Goal: Information Seeking & Learning: Learn about a topic

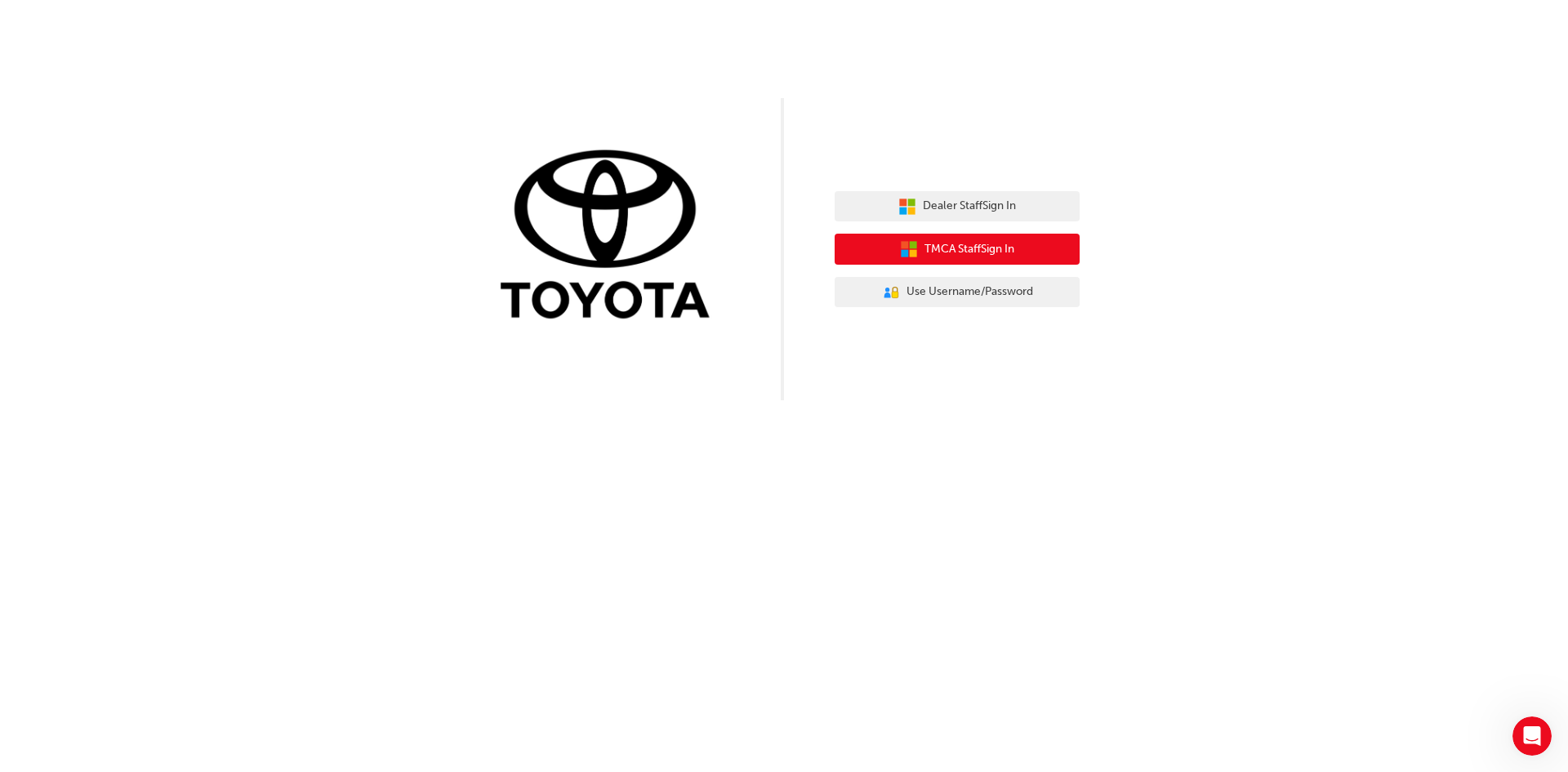
click at [889, 253] on button "TMCA Staff Sign In" at bounding box center [957, 248] width 245 height 31
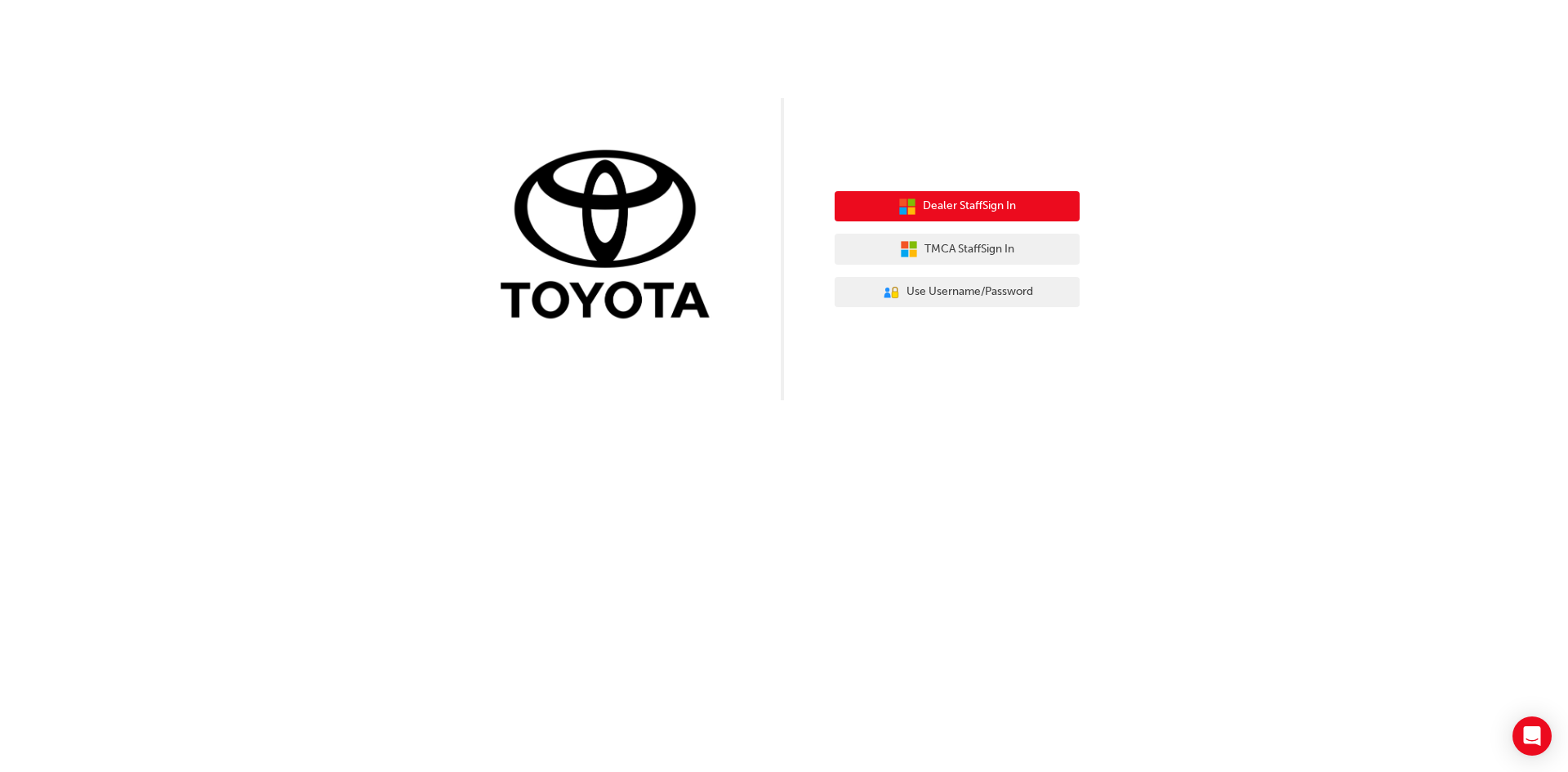
click at [963, 203] on span "Dealer Staff Sign In" at bounding box center [969, 206] width 93 height 18
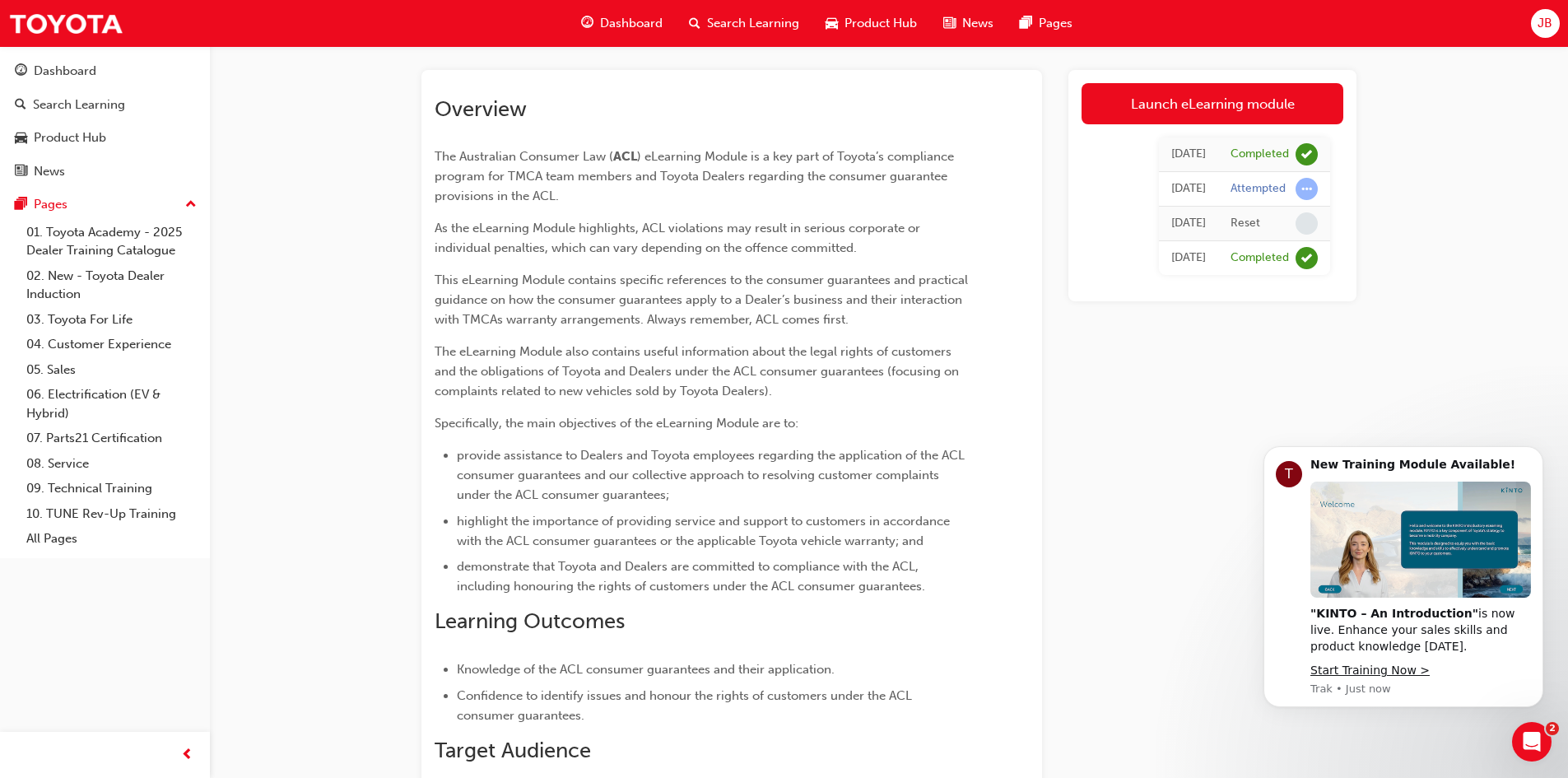
scroll to position [329, 0]
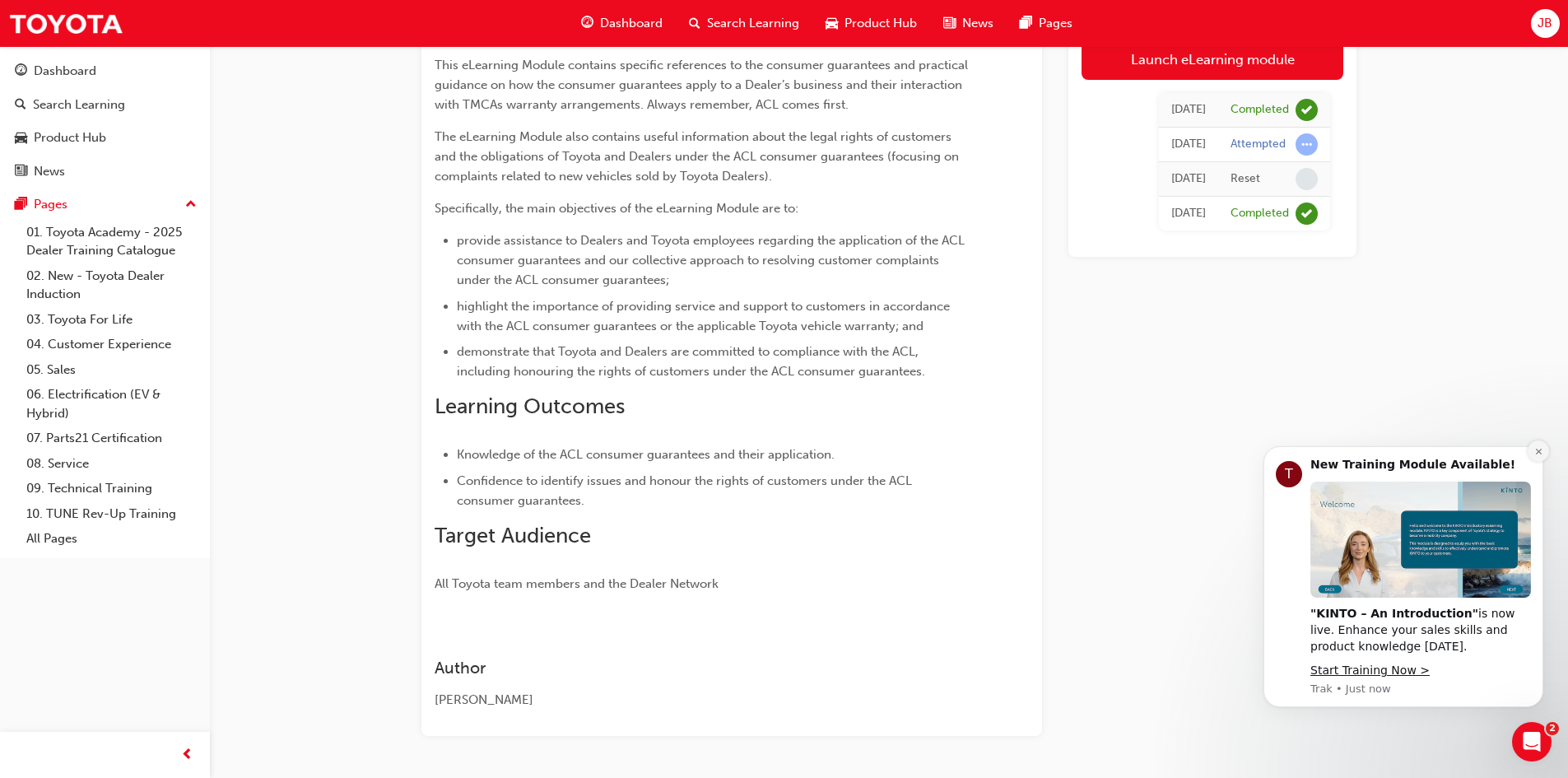
click at [1542, 450] on icon "Dismiss notification" at bounding box center [1538, 452] width 9 height 9
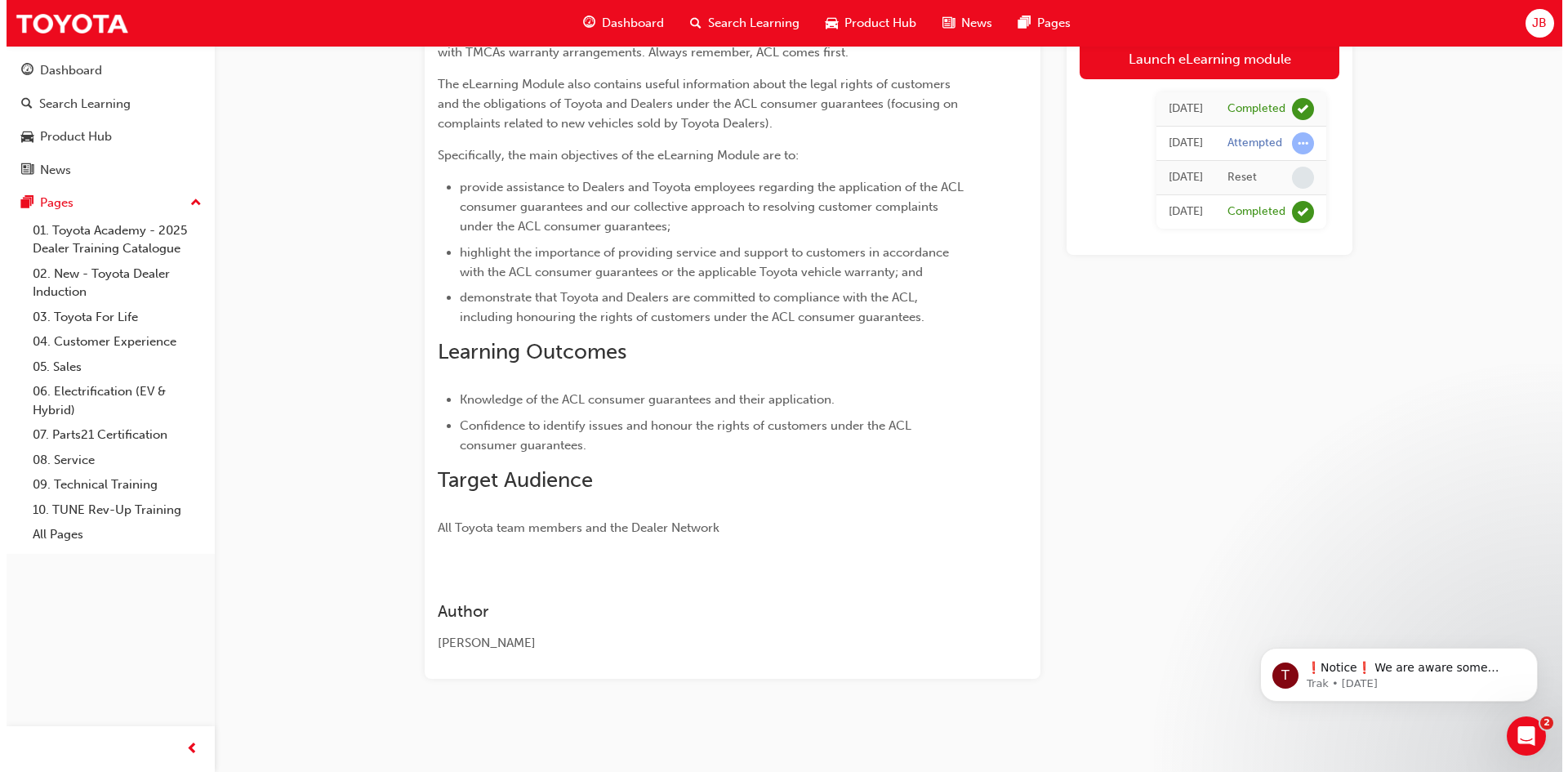
scroll to position [0, 0]
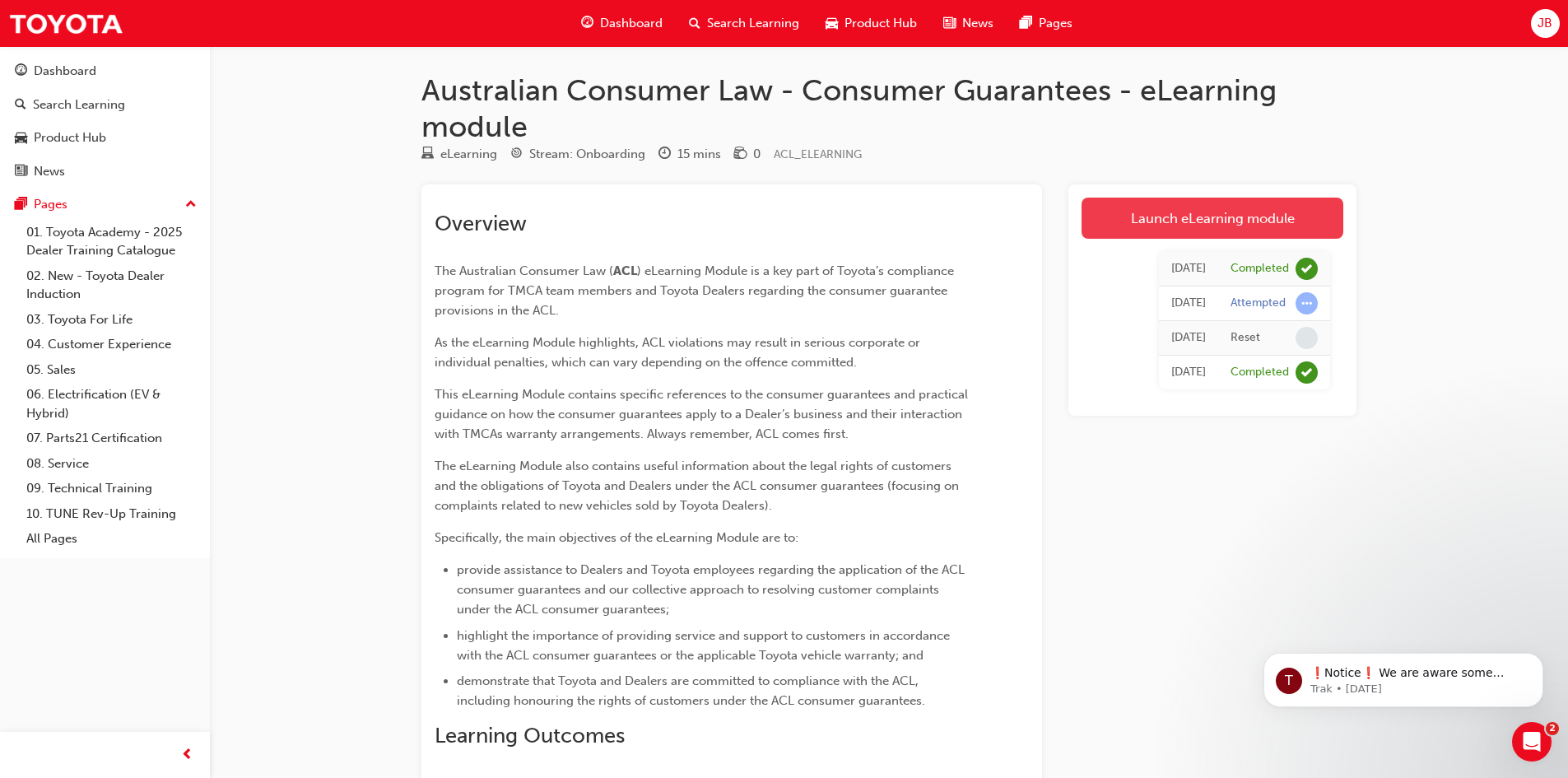
click at [1198, 211] on link "Launch eLearning module" at bounding box center [1213, 218] width 262 height 41
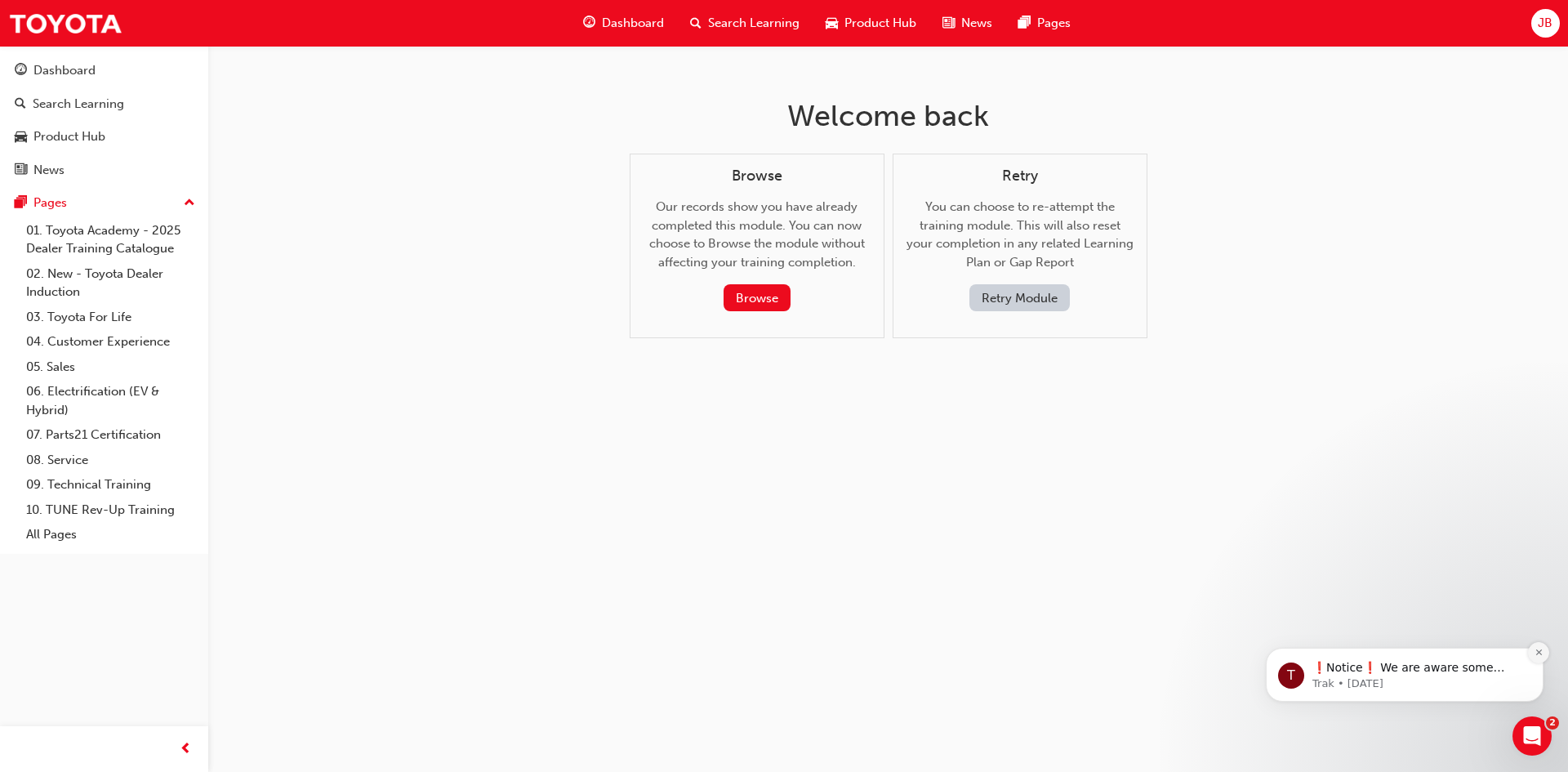
click at [1534, 650] on icon "Dismiss notification" at bounding box center [1539, 652] width 9 height 9
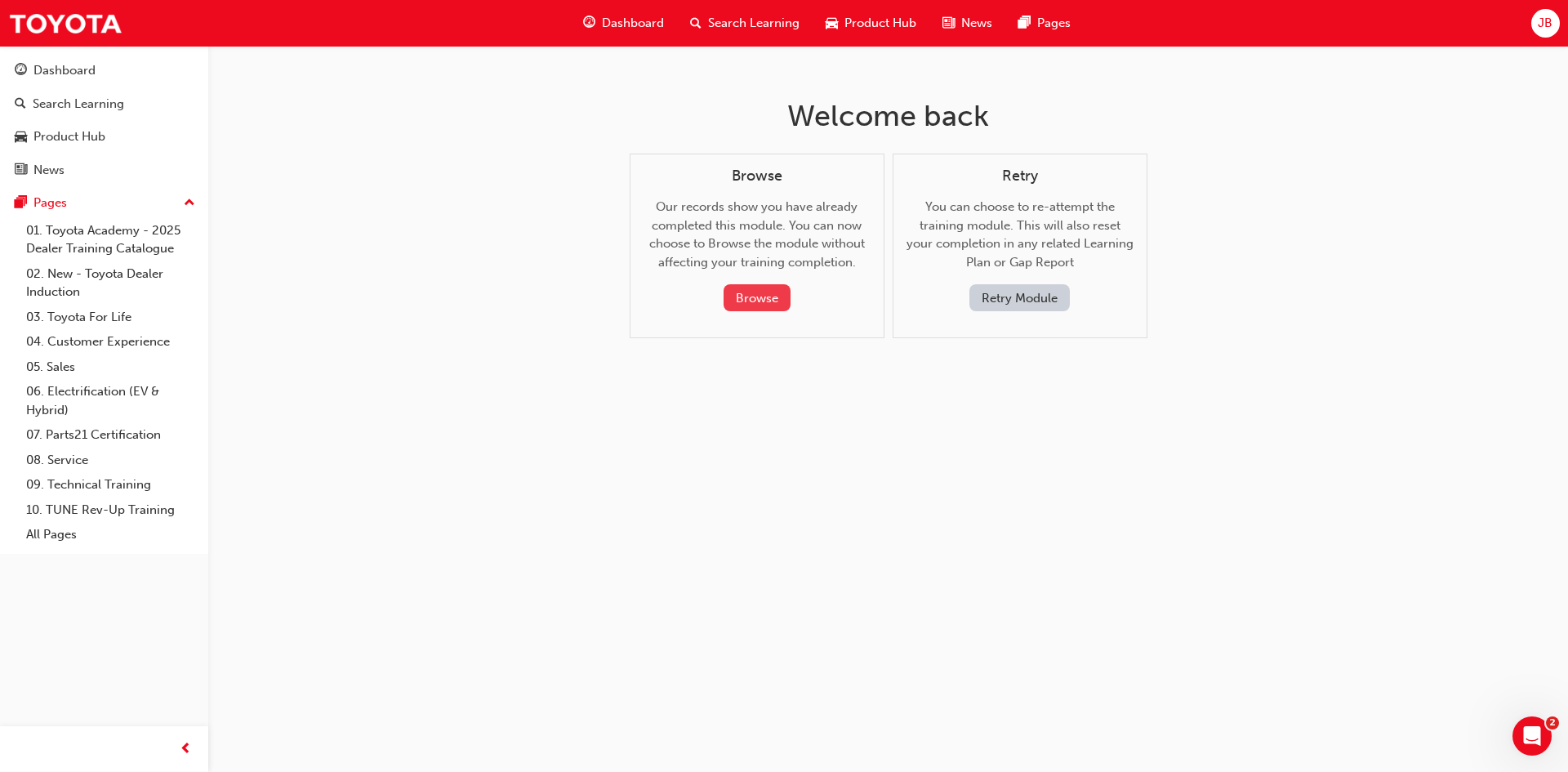
click at [773, 289] on button "Browse" at bounding box center [757, 298] width 67 height 27
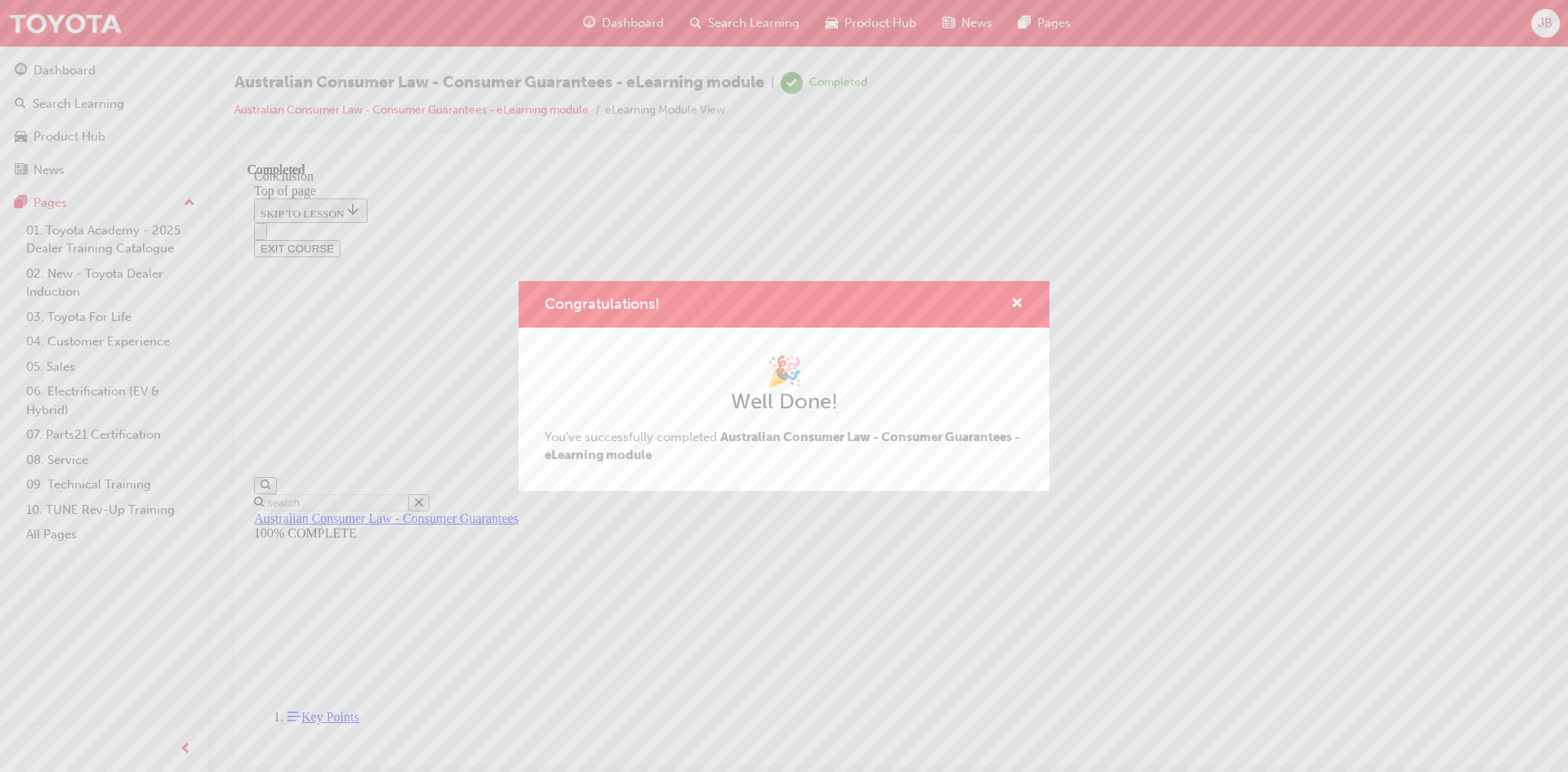
scroll to position [50, 0]
click at [1018, 300] on span "cross-icon" at bounding box center [1017, 305] width 13 height 15
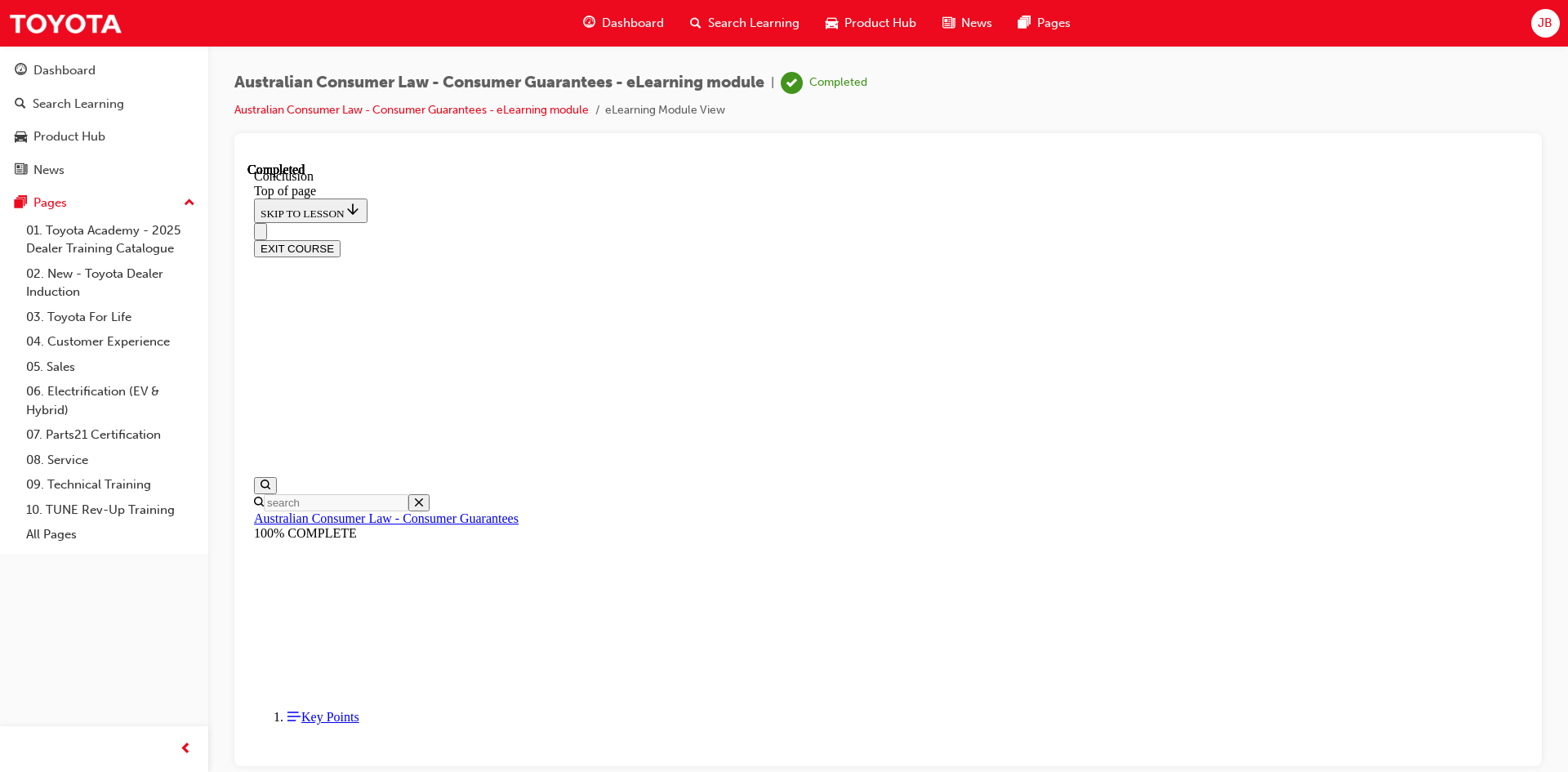
click at [341, 239] on button "EXIT COURSE" at bounding box center [297, 248] width 86 height 17
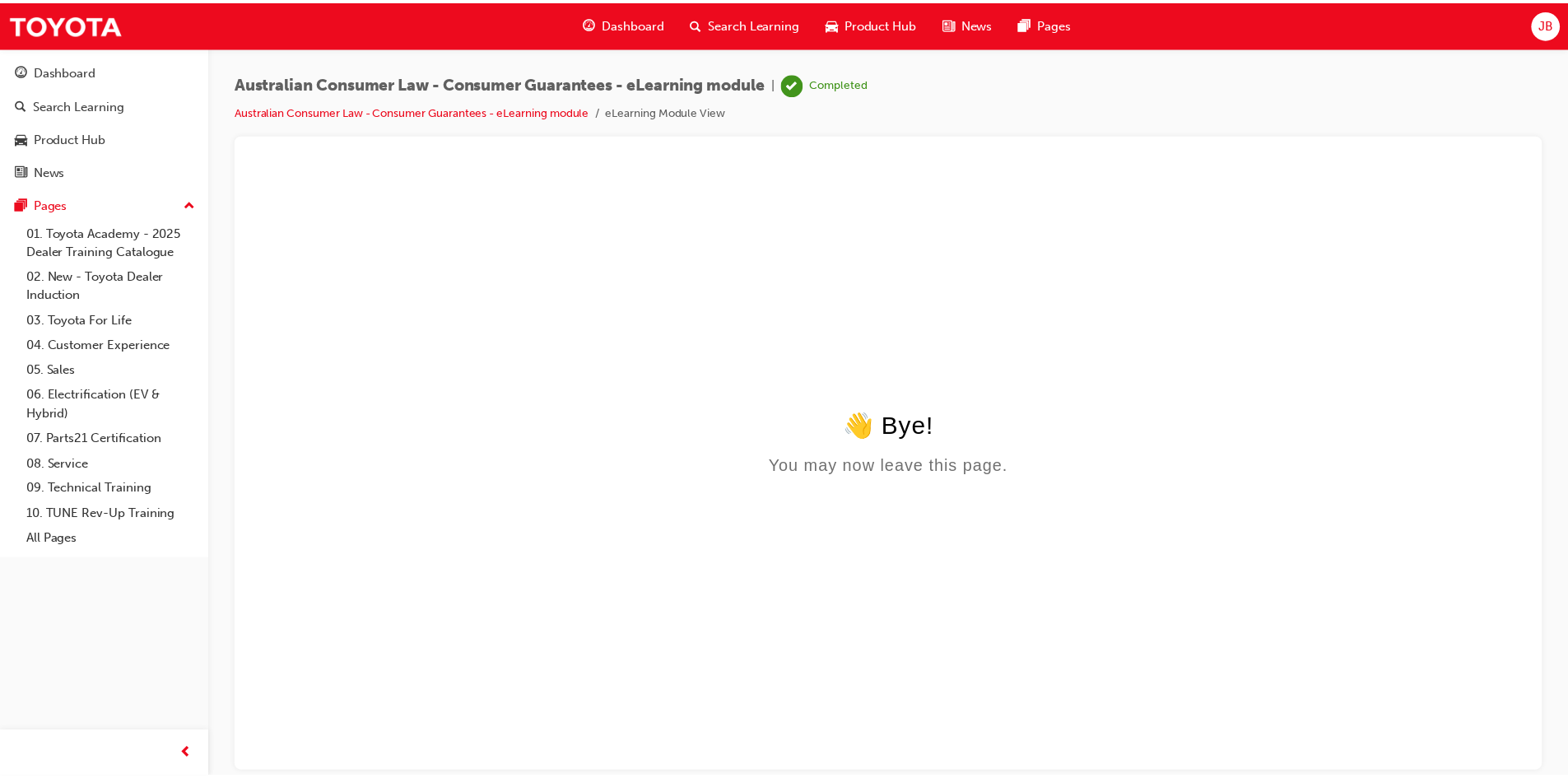
scroll to position [0, 0]
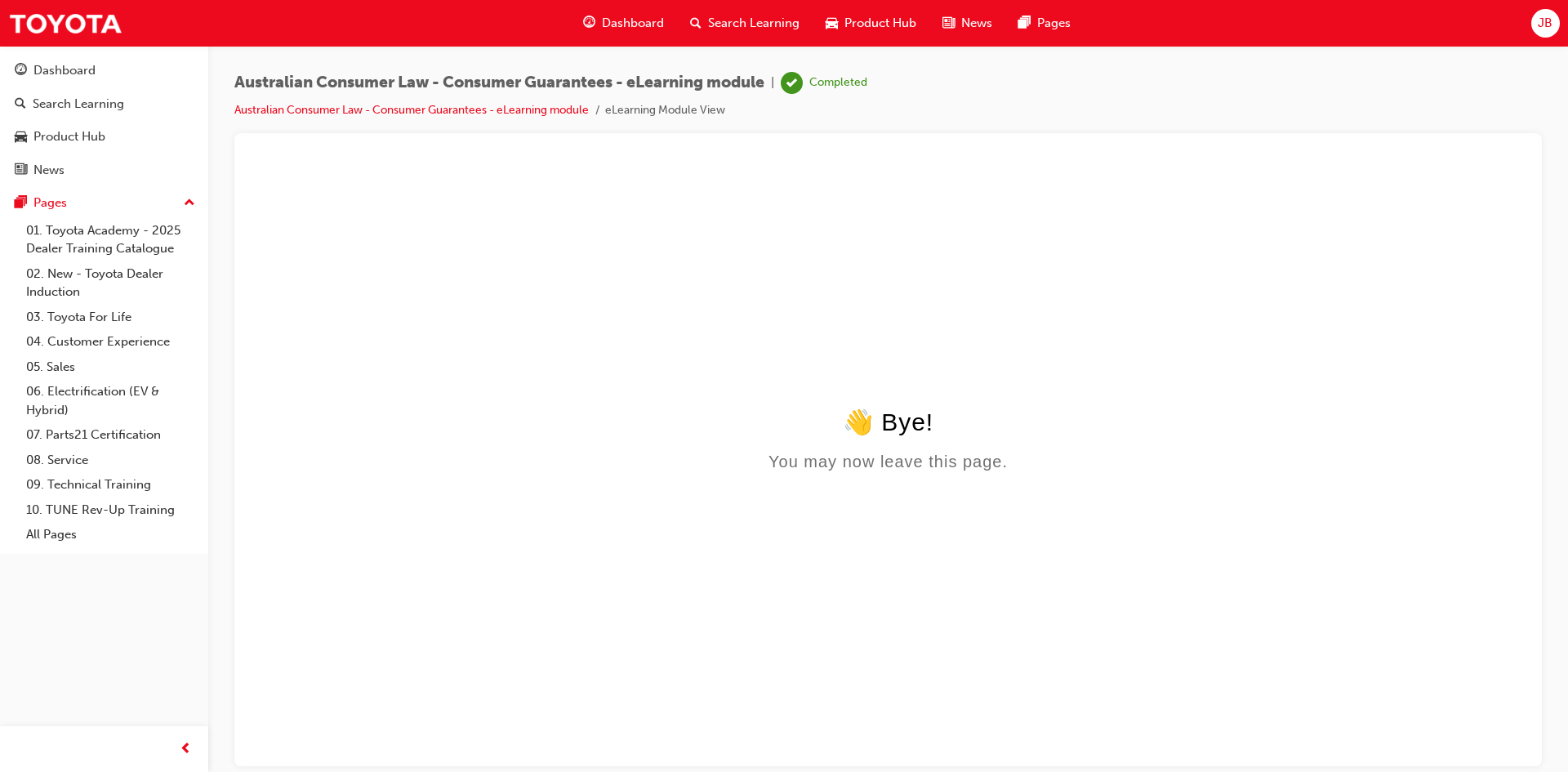
click at [621, 14] on span "Dashboard" at bounding box center [633, 23] width 62 height 18
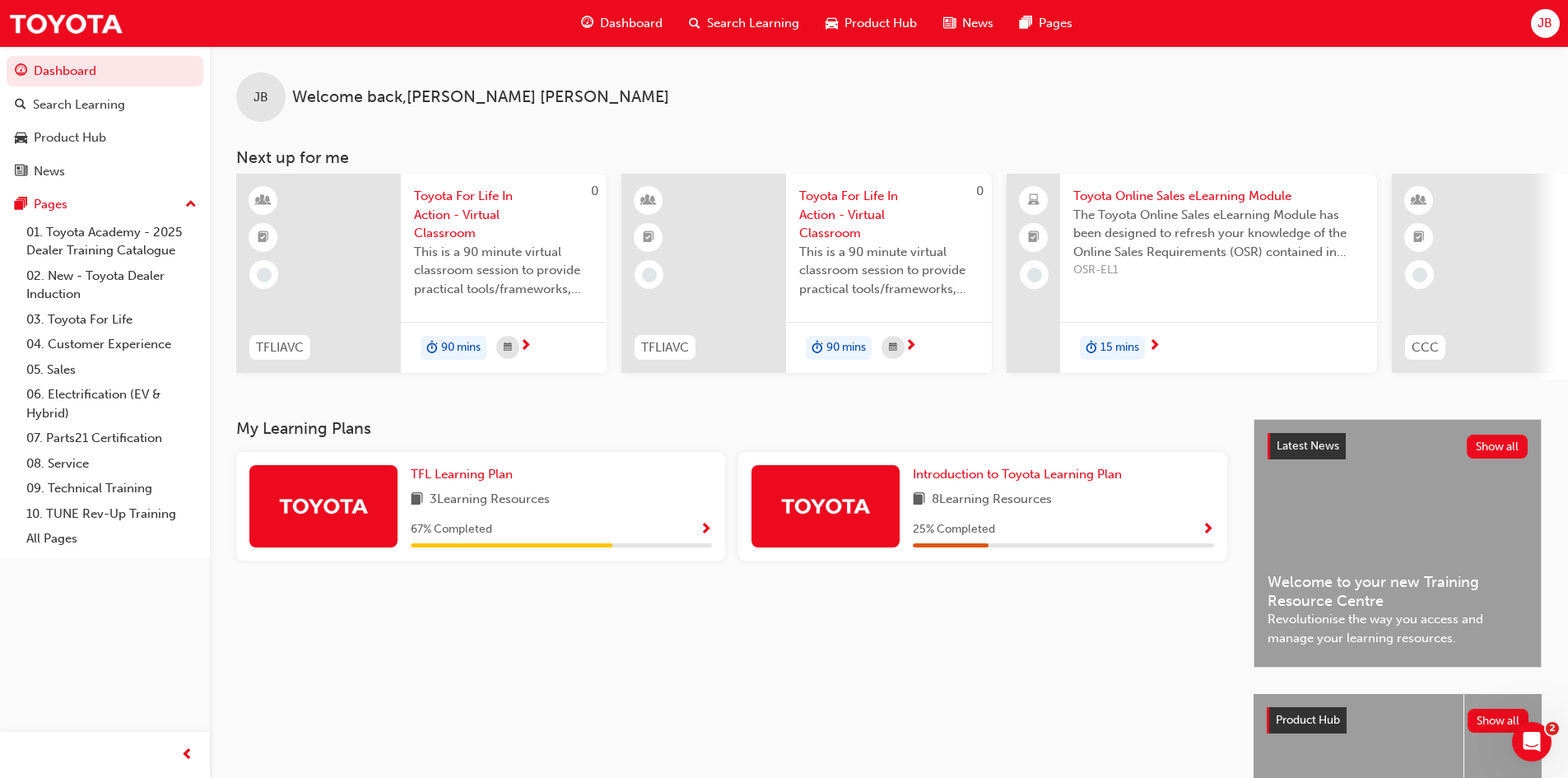
click at [634, 518] on div "TFL Learning Plan 3 Learning Resources 67 % Completed" at bounding box center [562, 506] width 301 height 82
click at [373, 501] on div at bounding box center [323, 506] width 148 height 82
click at [706, 536] on span "Show Progress" at bounding box center [705, 530] width 13 height 15
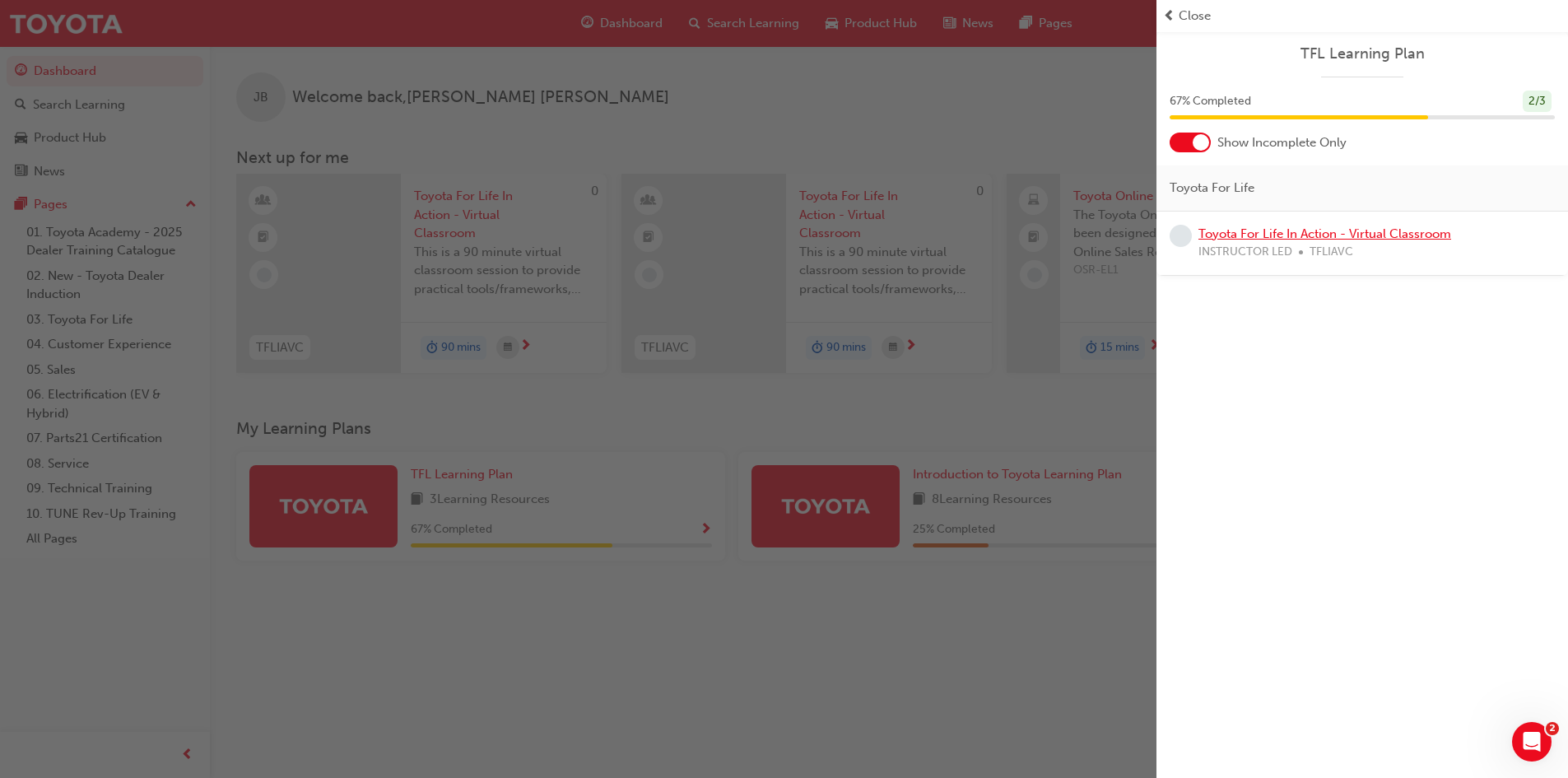
click at [1368, 227] on link "Toyota For Life In Action - Virtual Classroom" at bounding box center [1324, 234] width 253 height 15
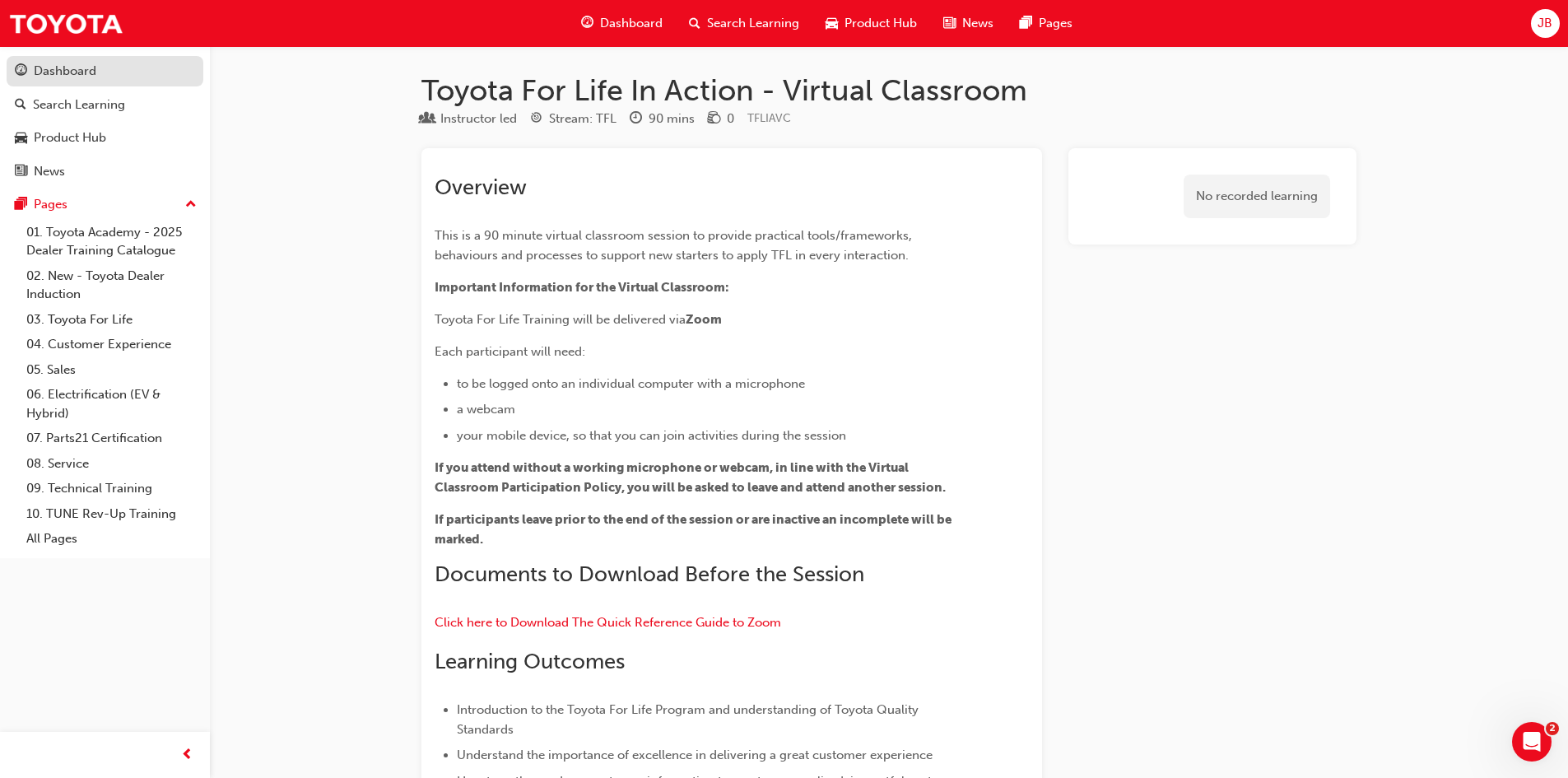
click at [72, 74] on div "Dashboard" at bounding box center [65, 71] width 63 height 19
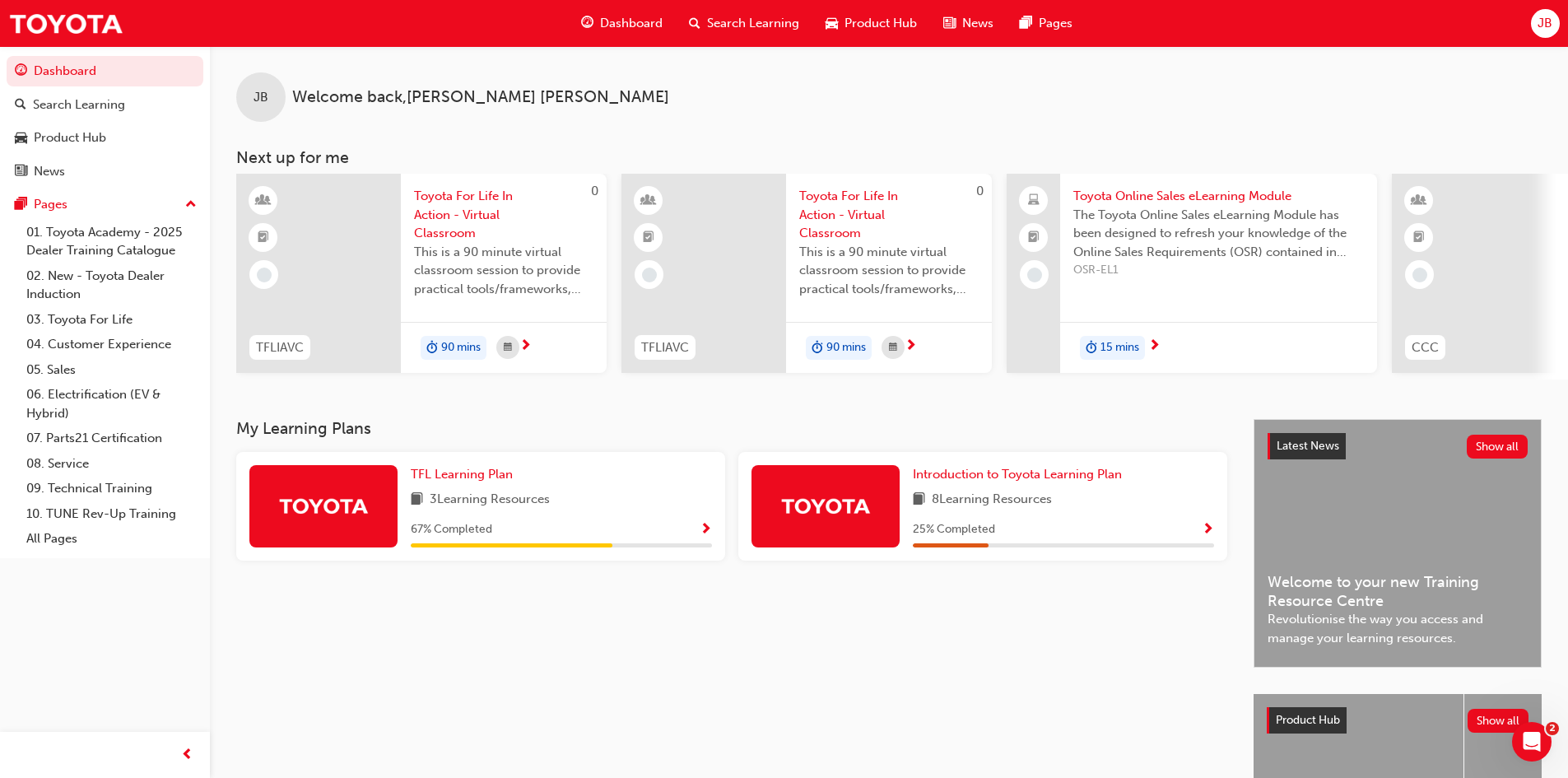
click at [731, 26] on span "Search Learning" at bounding box center [753, 24] width 92 height 19
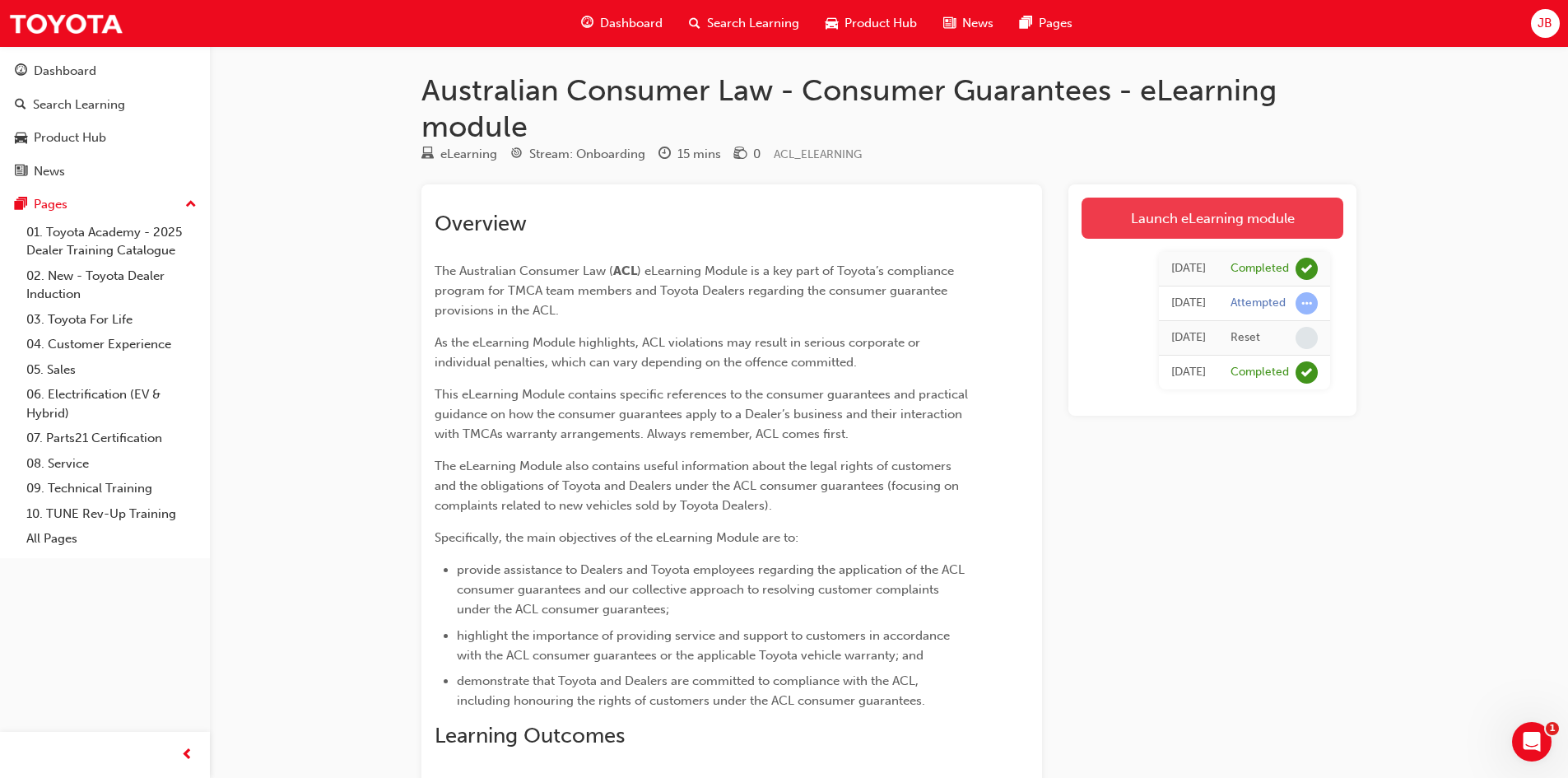
click at [1188, 207] on link "Launch eLearning module" at bounding box center [1213, 218] width 262 height 41
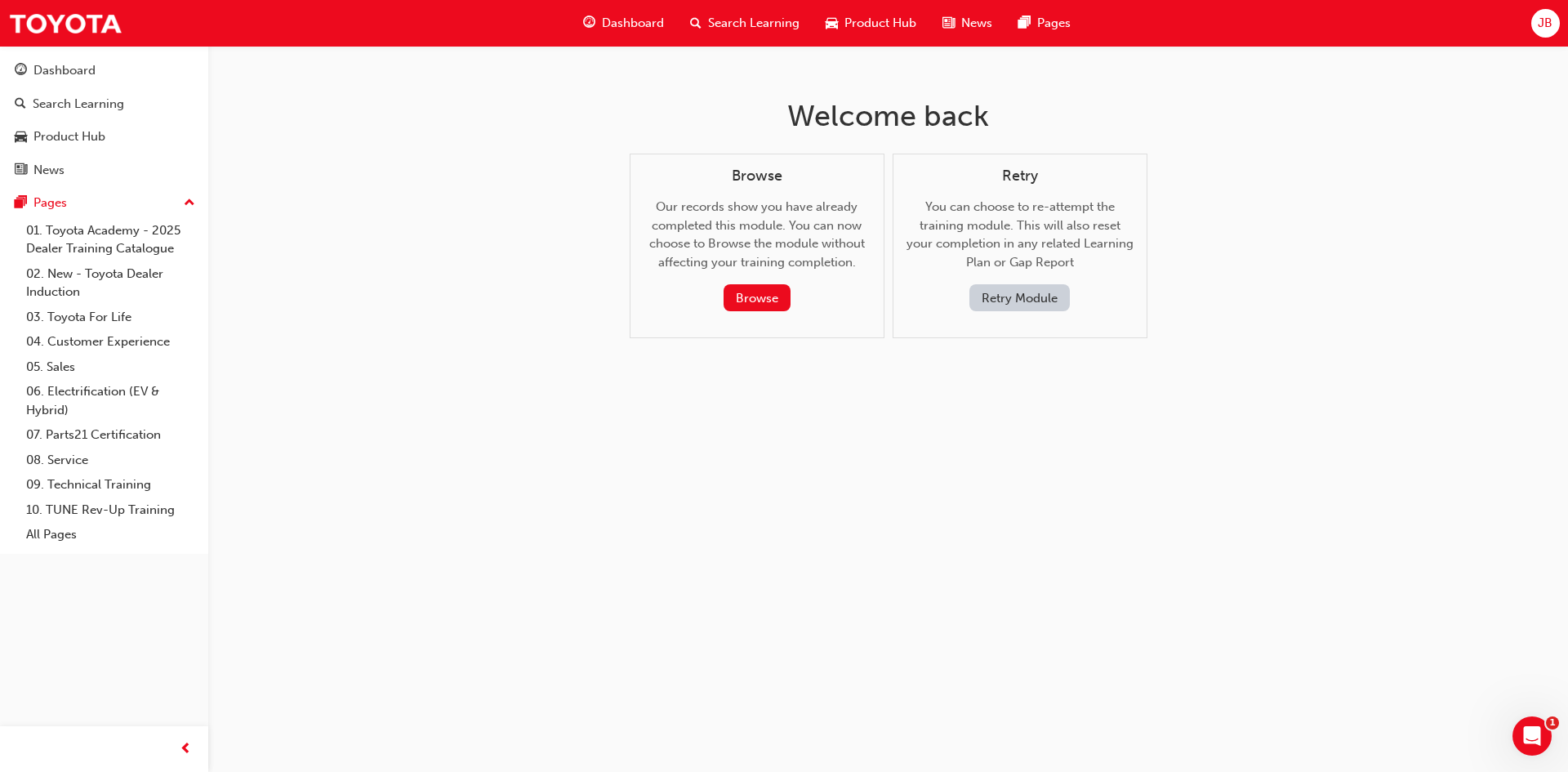
click at [1018, 302] on button "Retry Module" at bounding box center [1019, 298] width 101 height 27
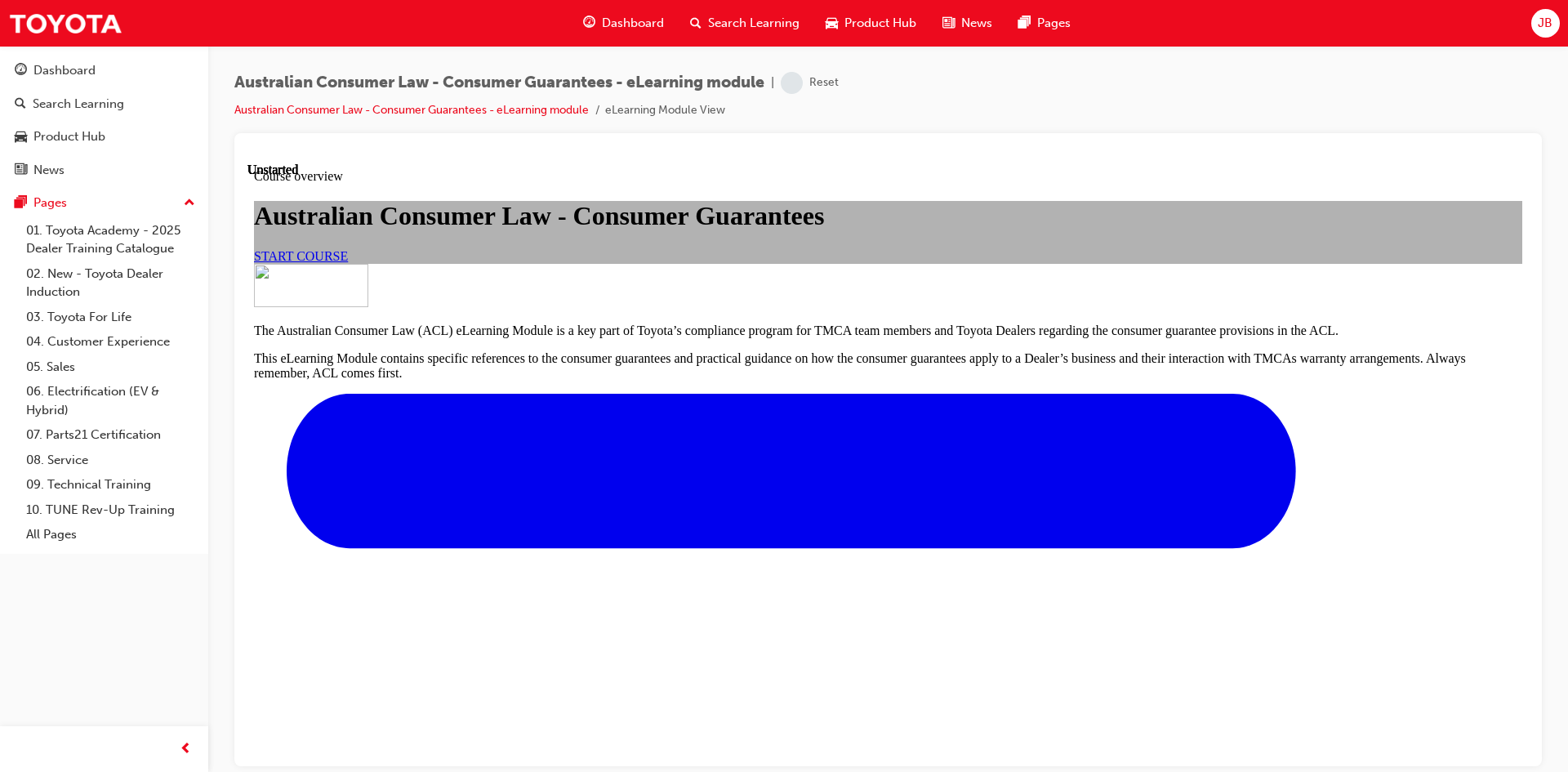
scroll to position [245, 0]
click at [348, 258] on link "START COURSE" at bounding box center [301, 255] width 94 height 14
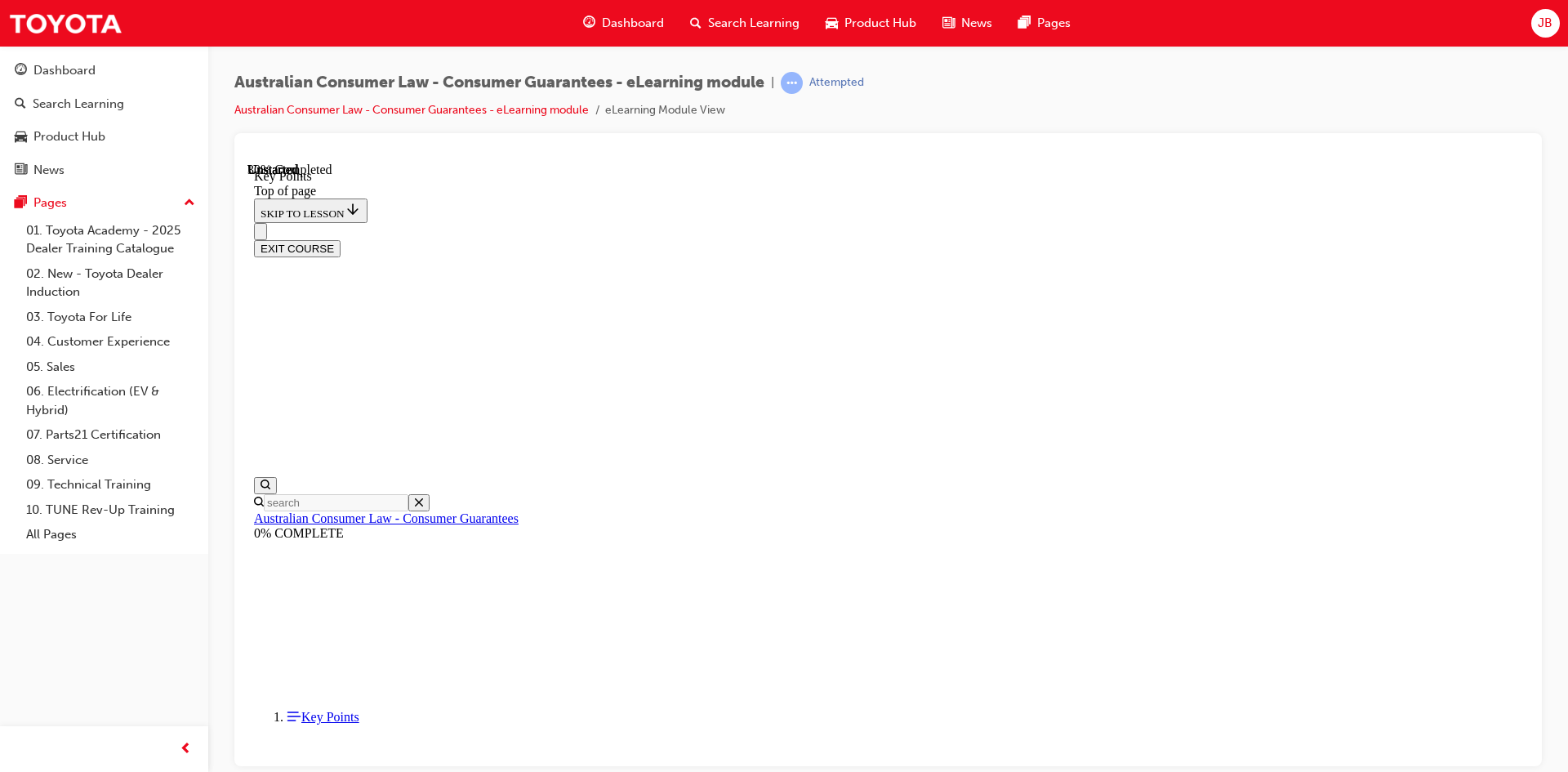
scroll to position [694, 0]
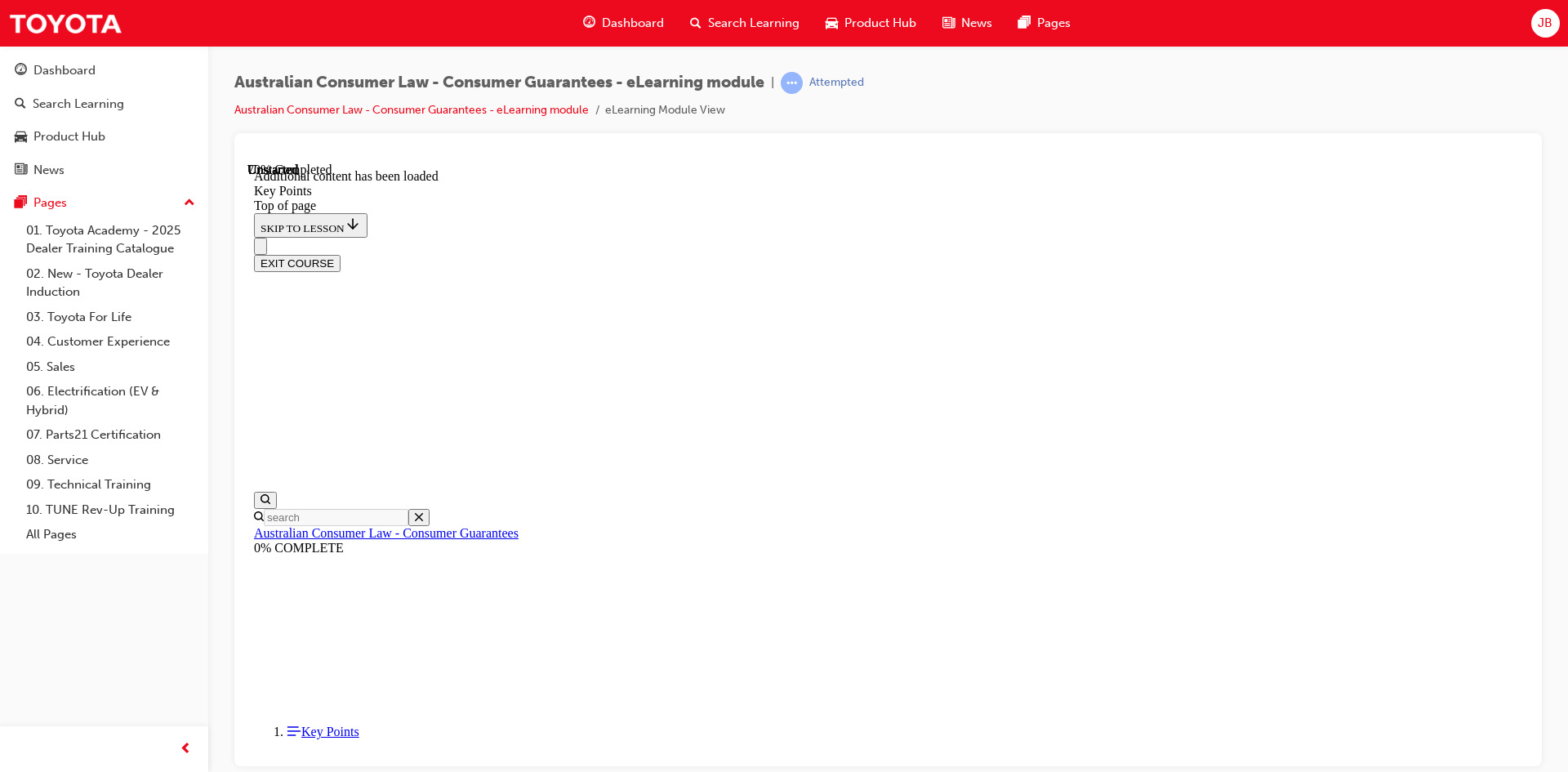
scroll to position [2108, 0]
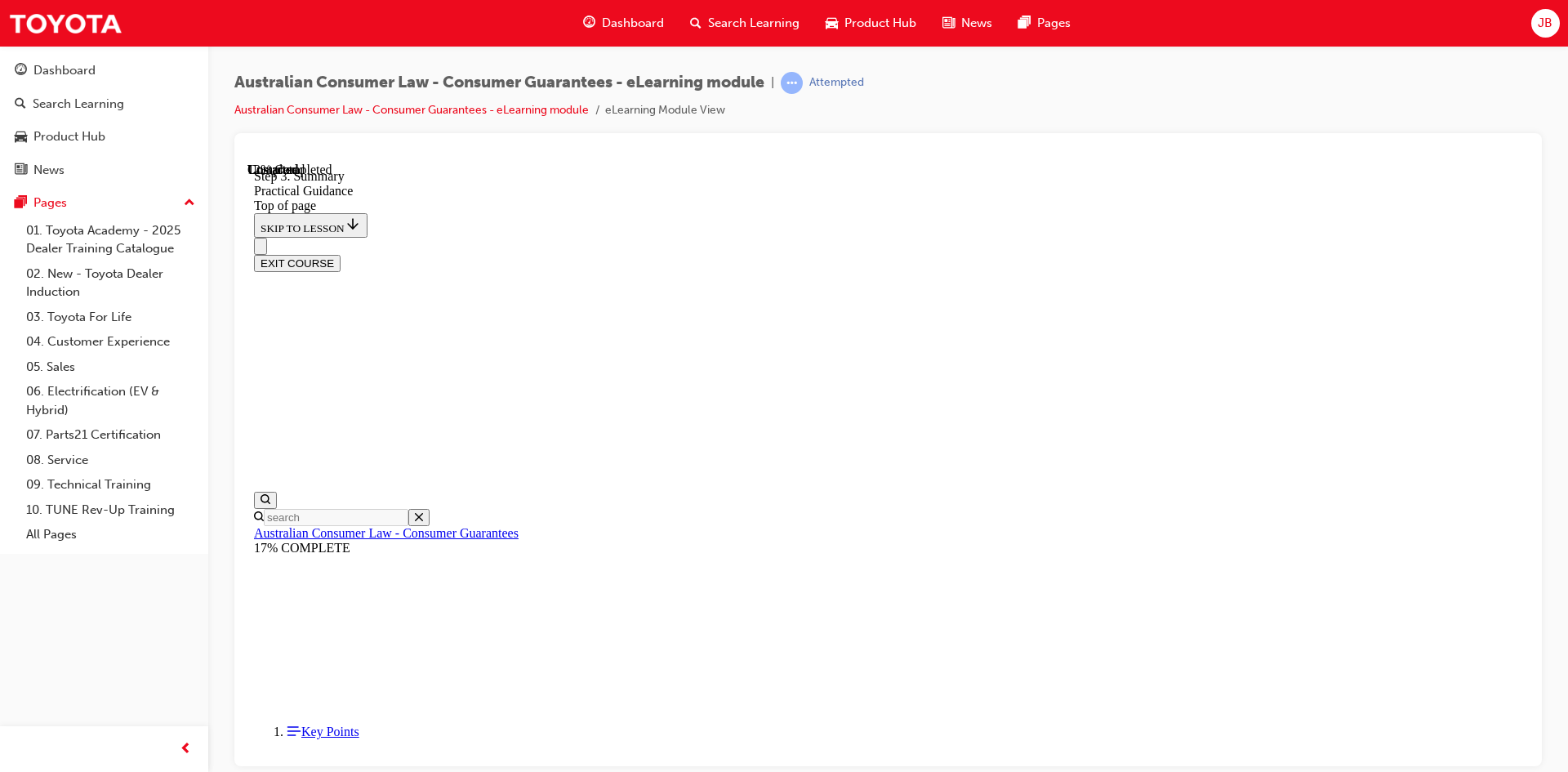
scroll to position [208, 0]
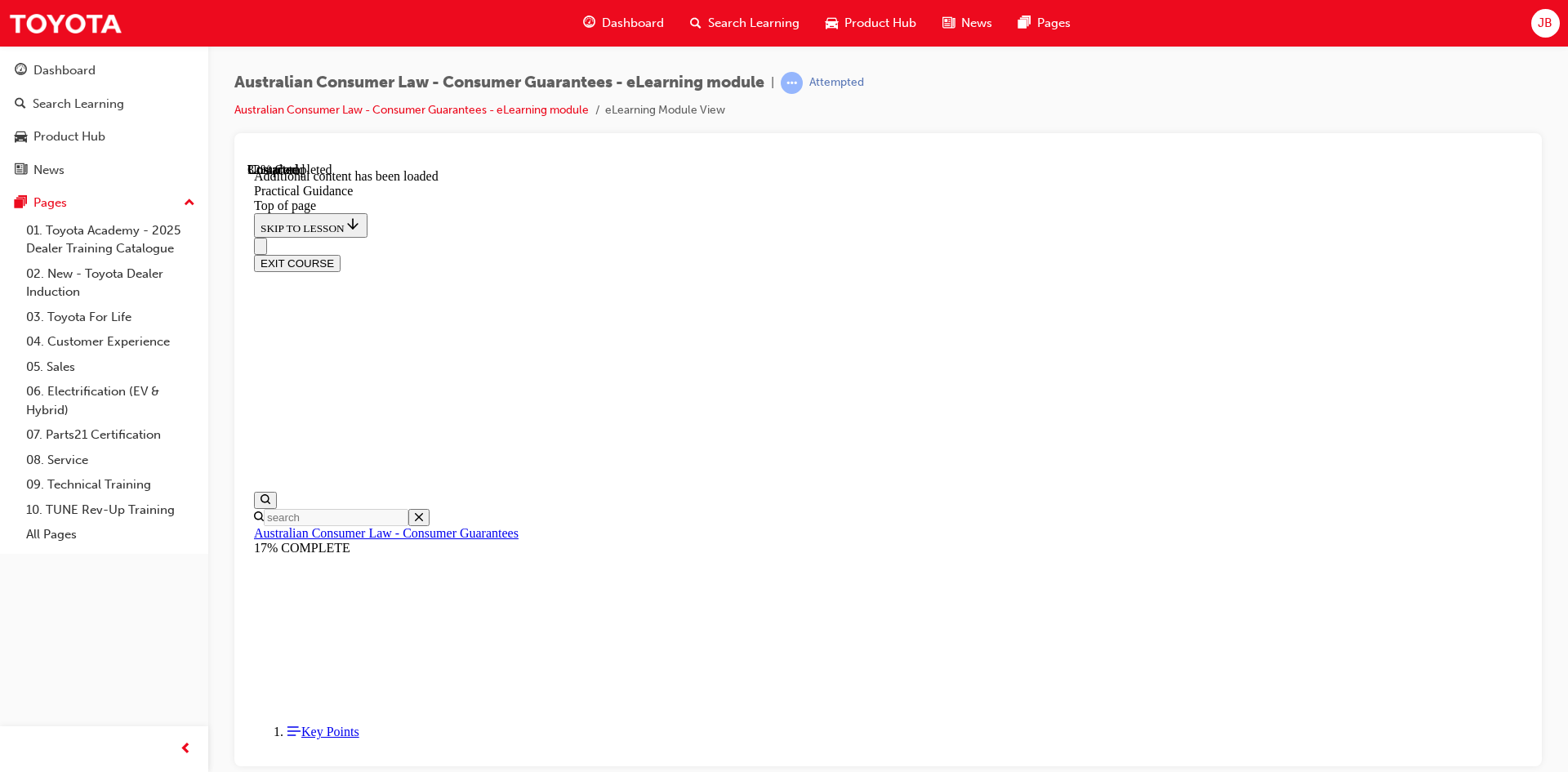
scroll to position [1016, 0]
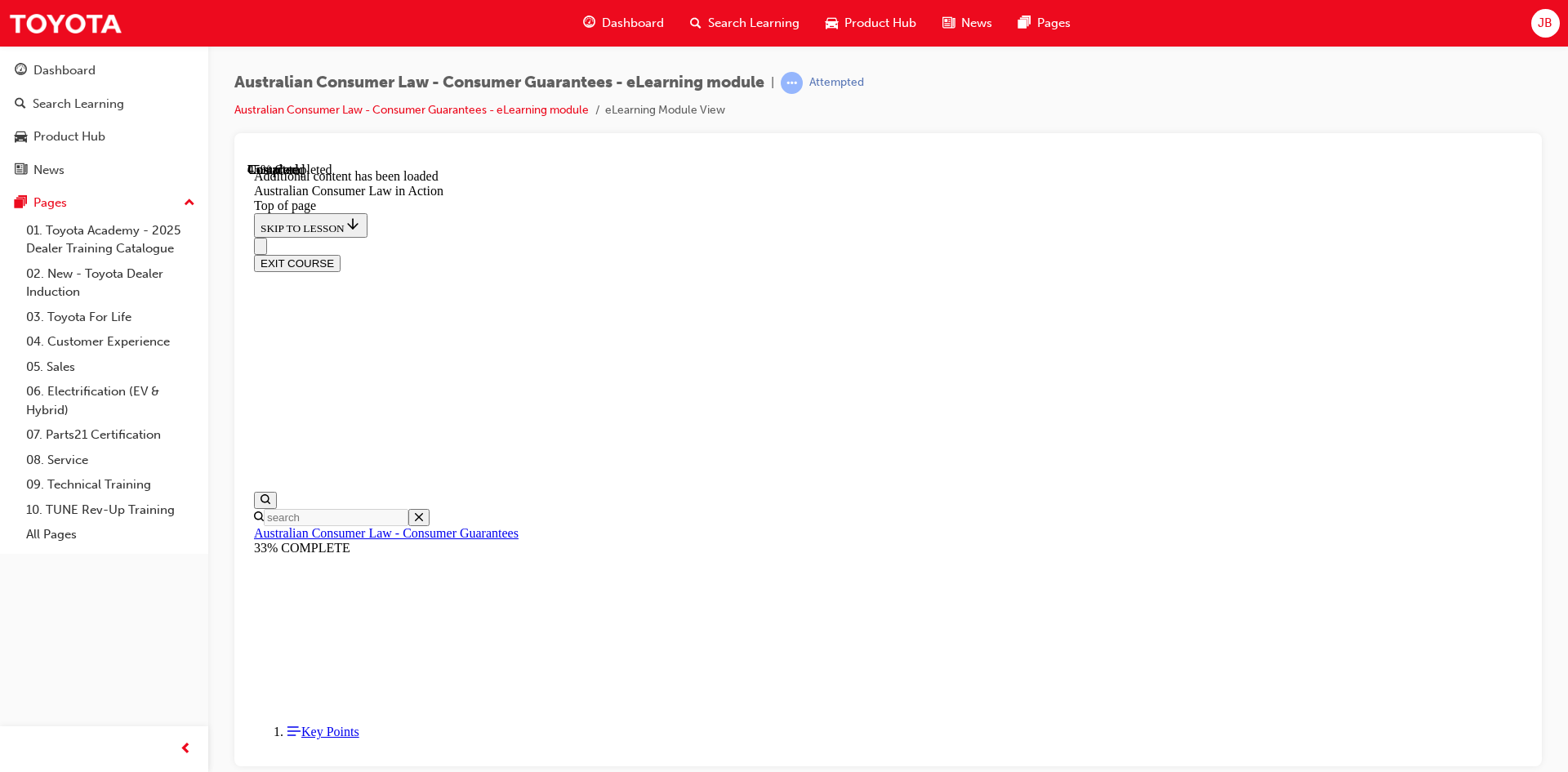
scroll to position [1443, 0]
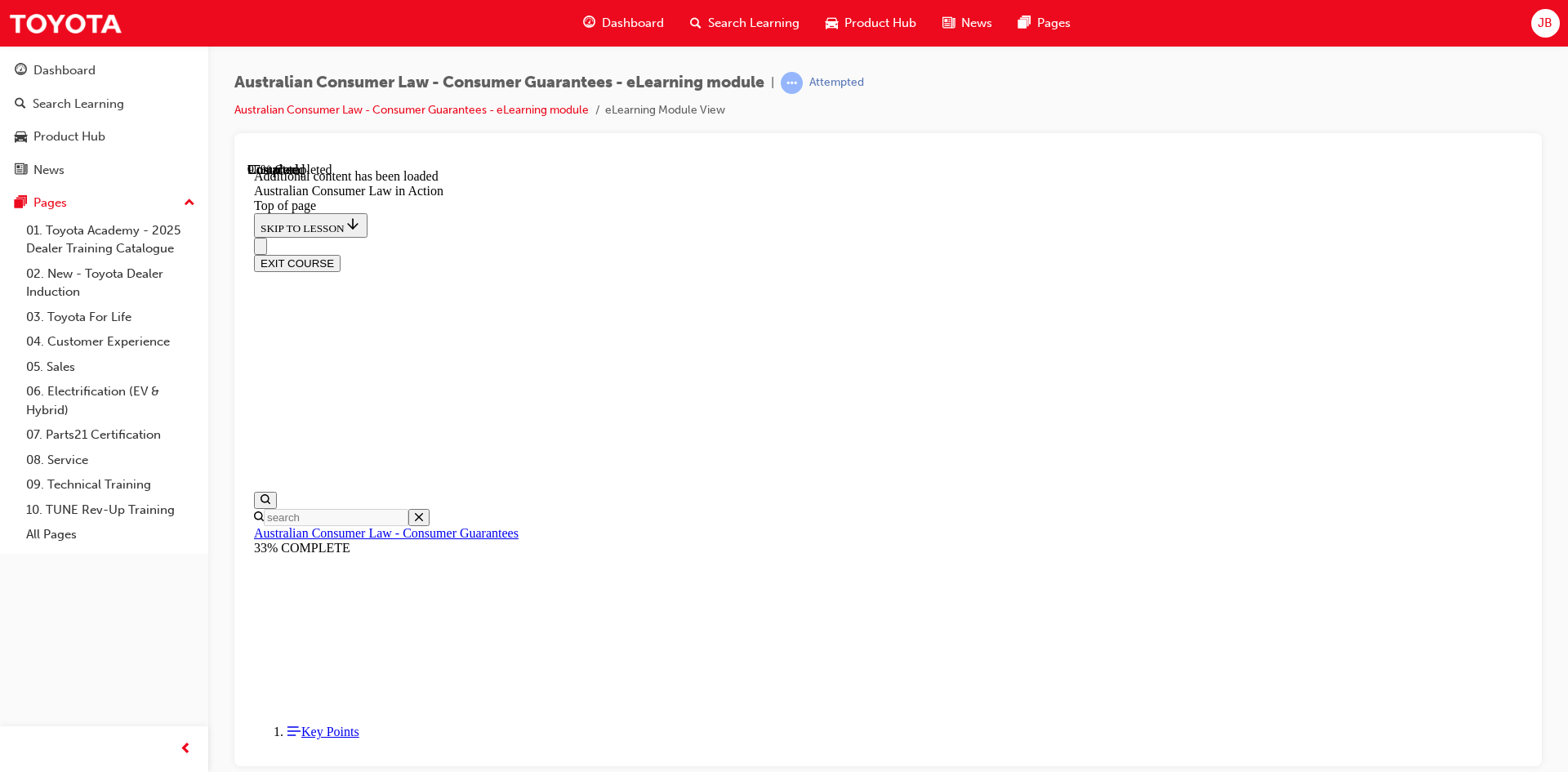
scroll to position [0, 0]
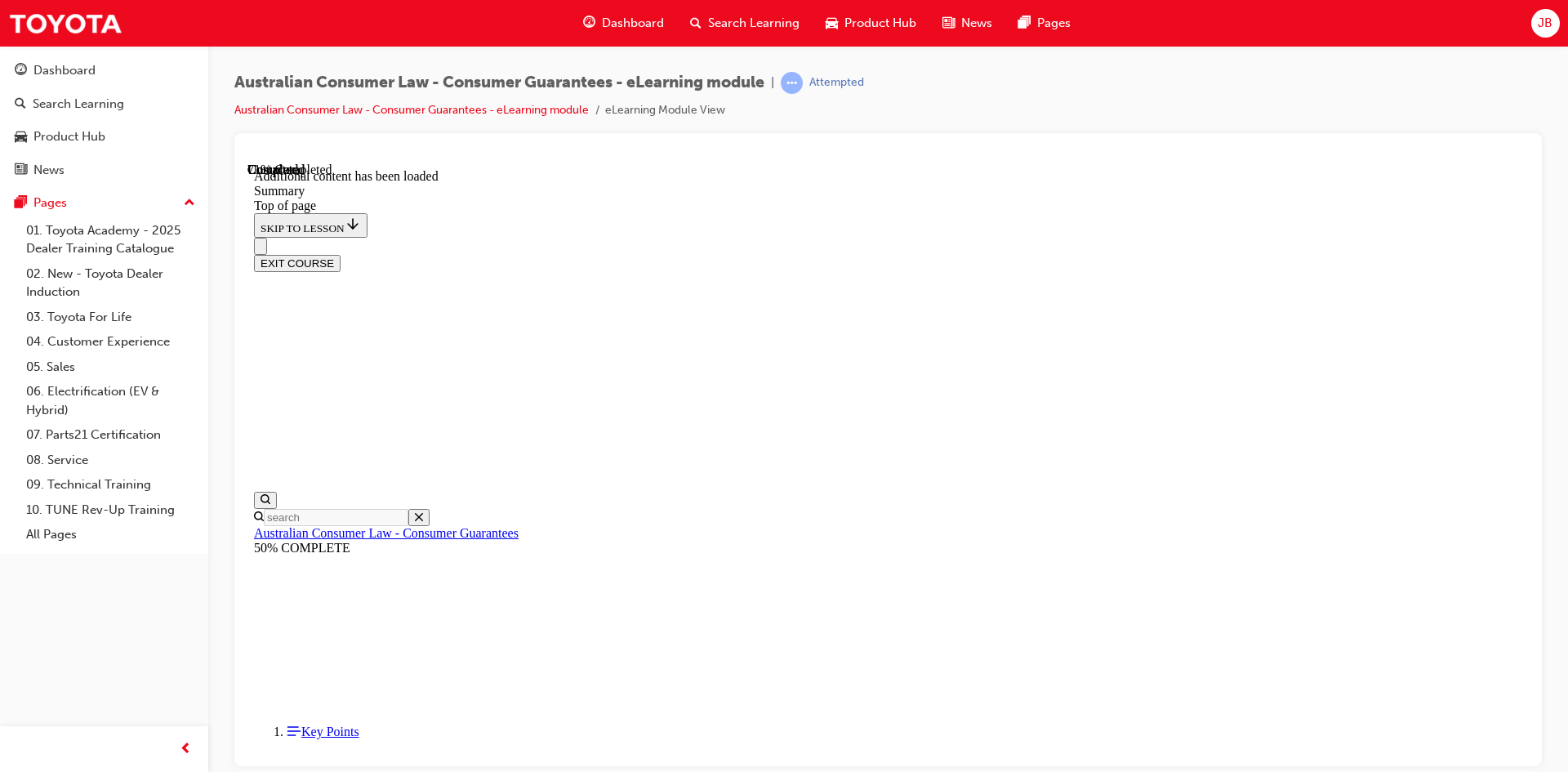
scroll to position [70, 0]
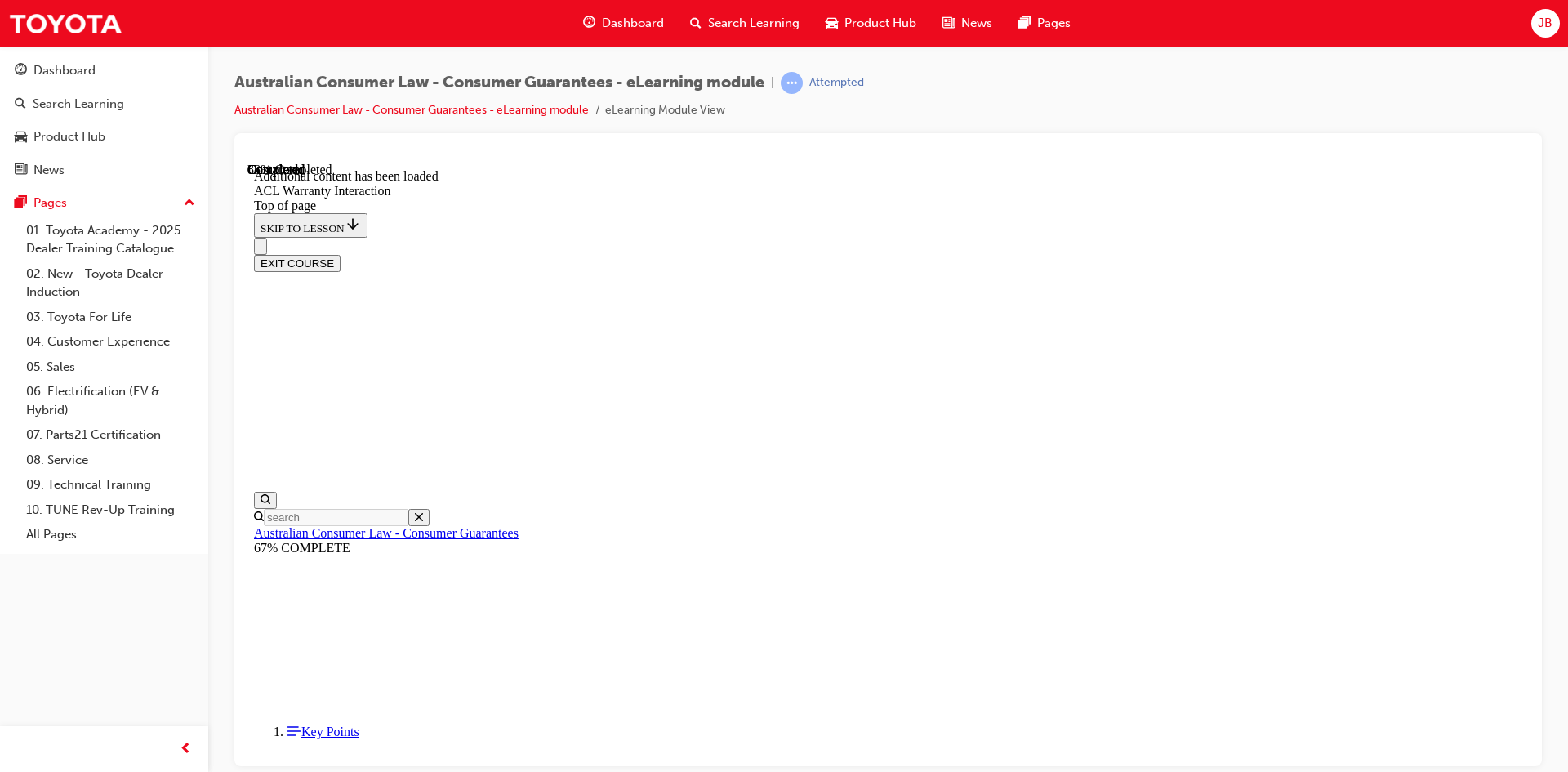
click at [341, 254] on button "EXIT COURSE" at bounding box center [297, 263] width 86 height 17
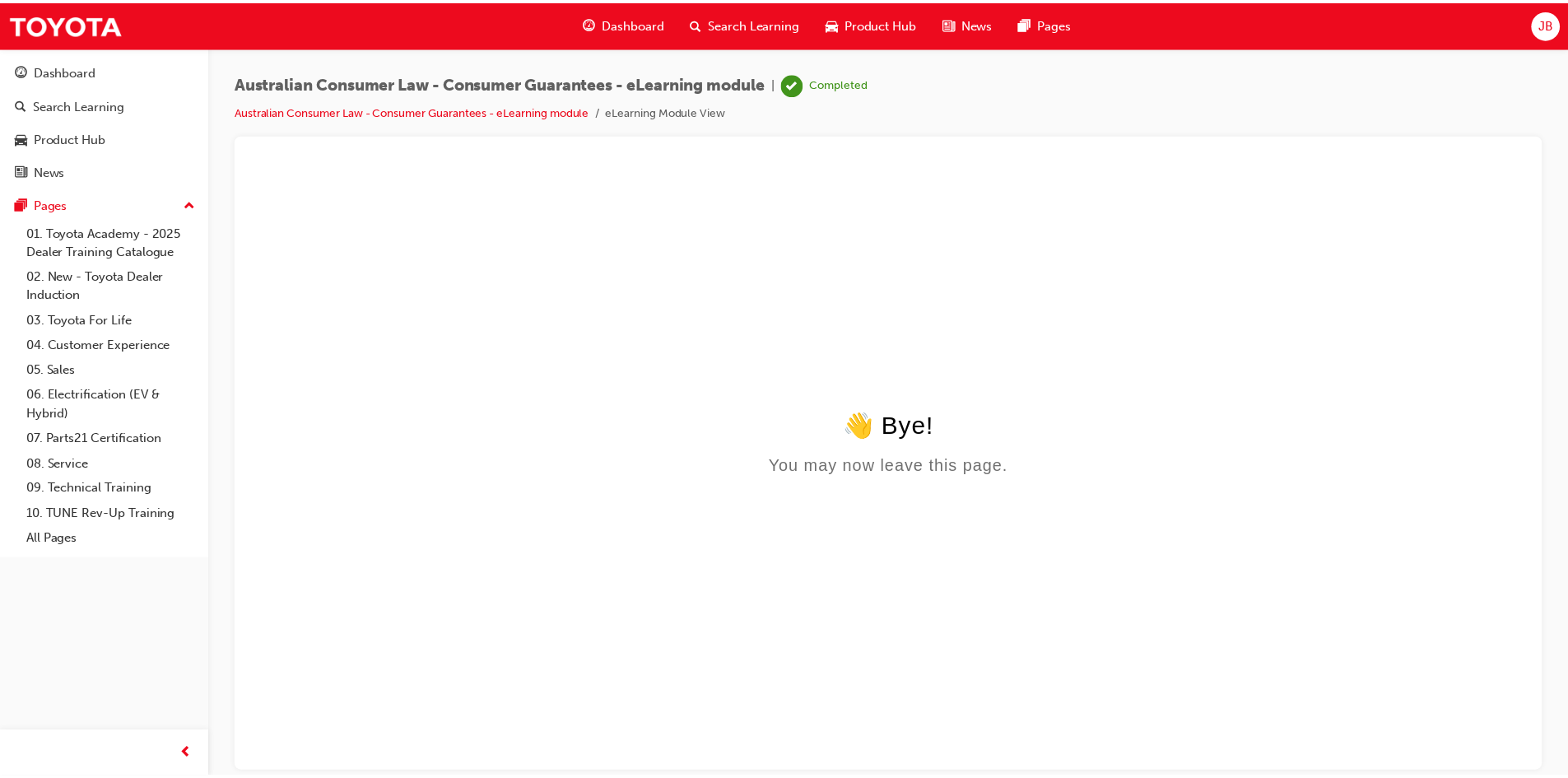
scroll to position [0, 0]
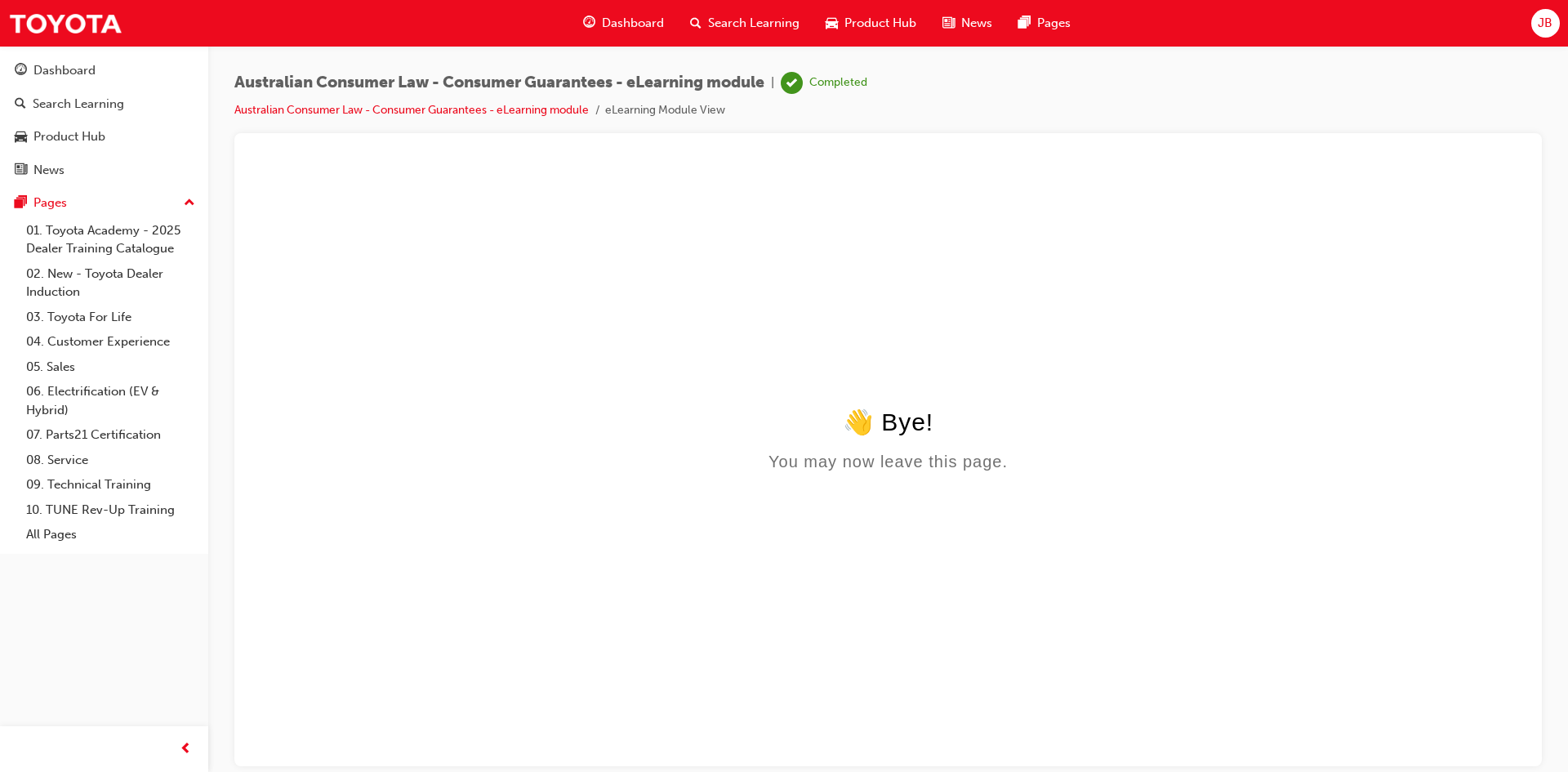
click at [875, 19] on span "Product Hub" at bounding box center [881, 23] width 72 height 18
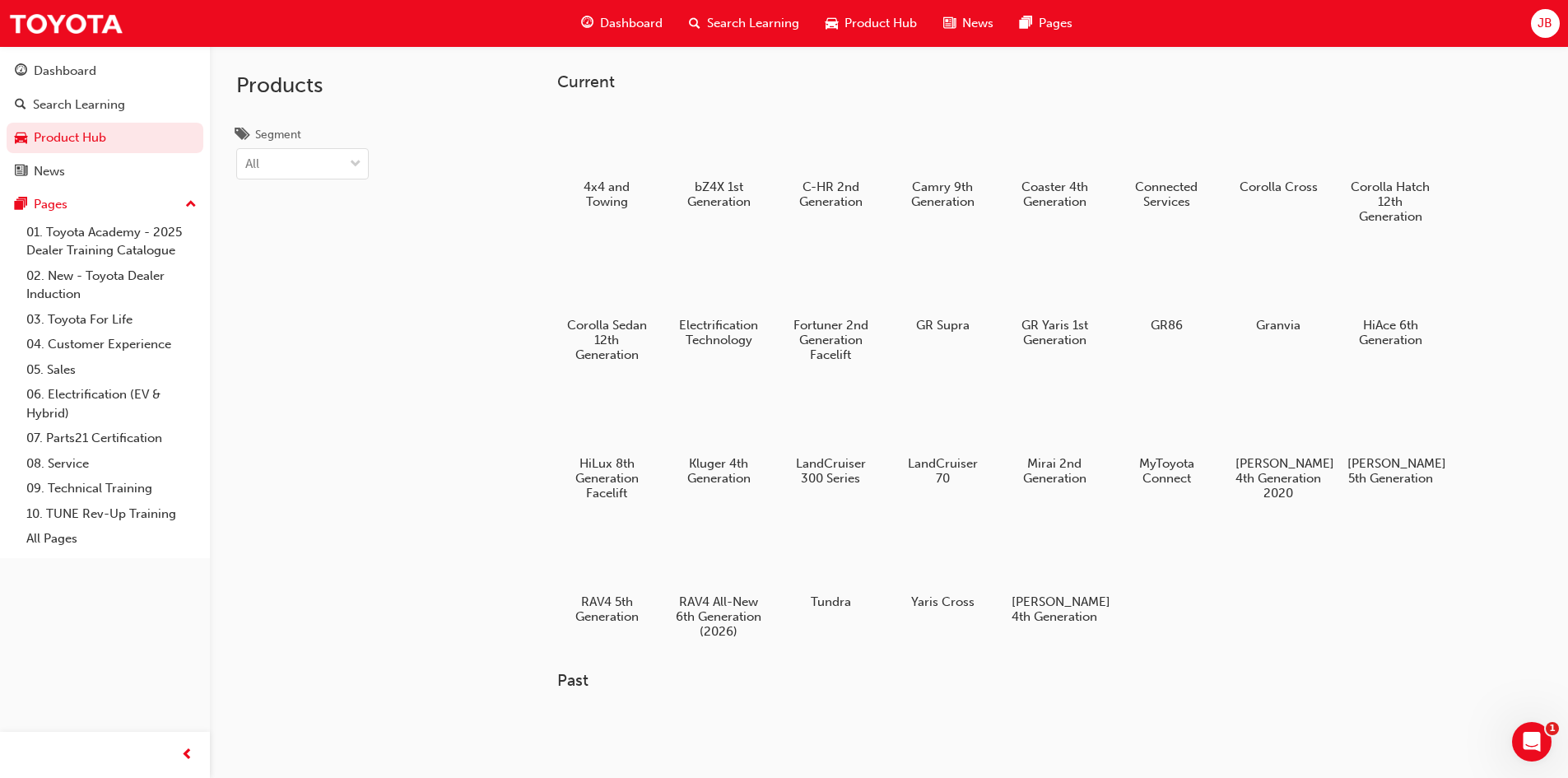
click at [779, 29] on span "Search Learning" at bounding box center [753, 24] width 92 height 19
